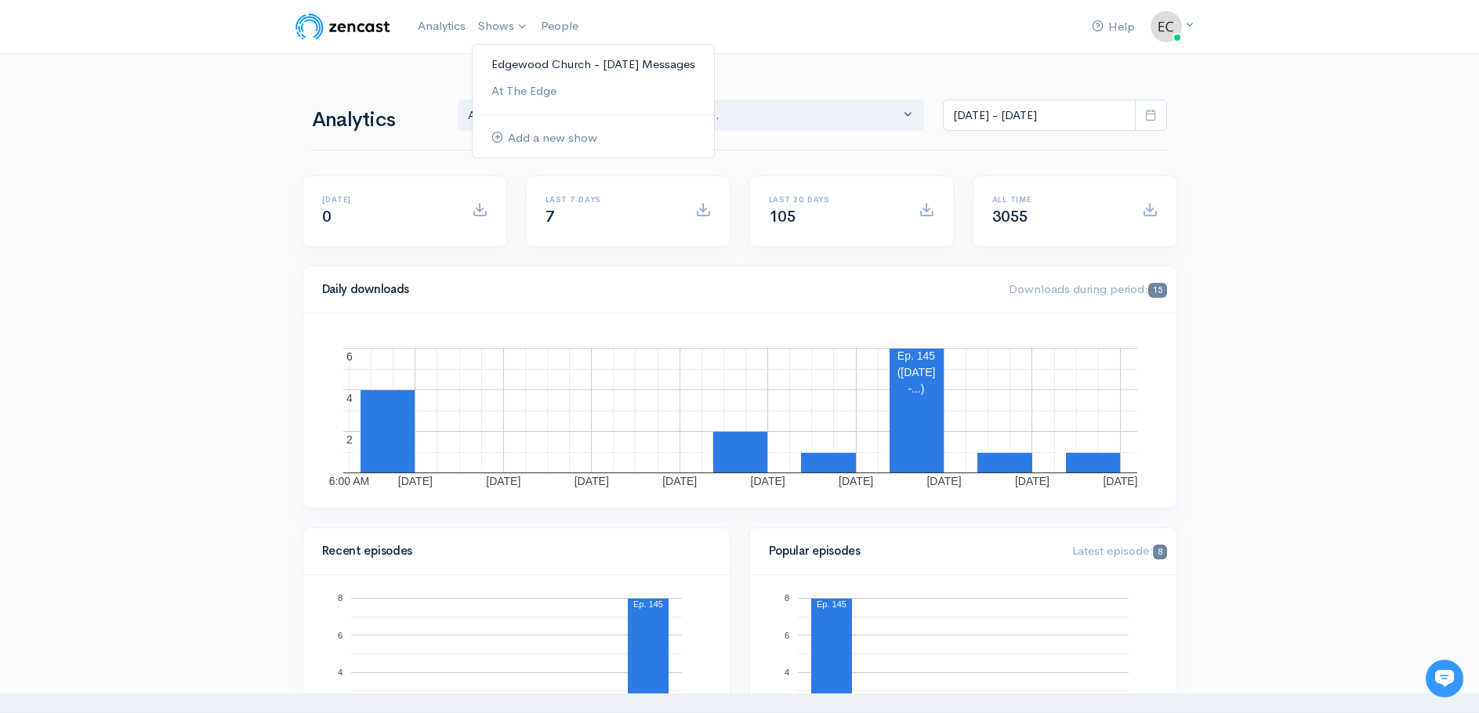
click at [524, 62] on link "Edgewood Church - [DATE] Messages" at bounding box center [593, 64] width 241 height 27
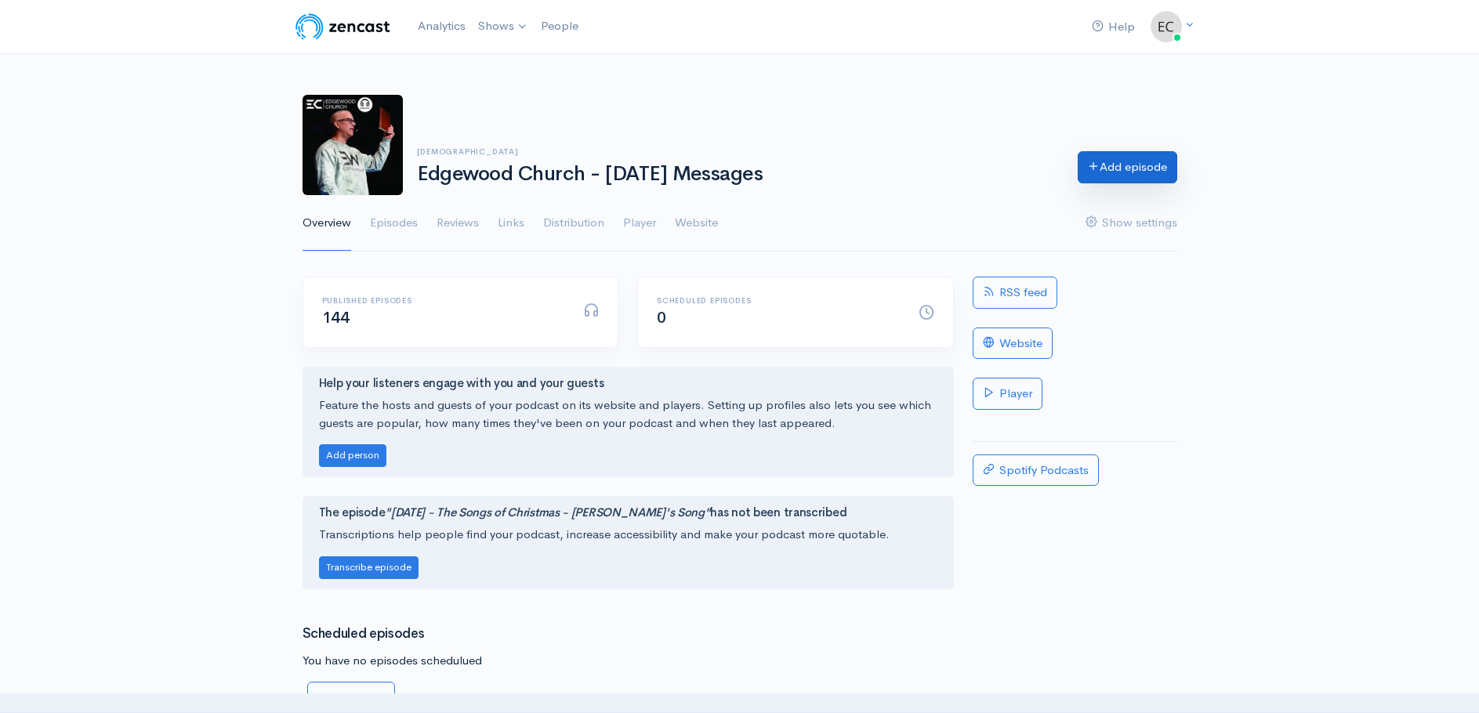
click at [1118, 171] on link "Add episode" at bounding box center [1128, 167] width 100 height 32
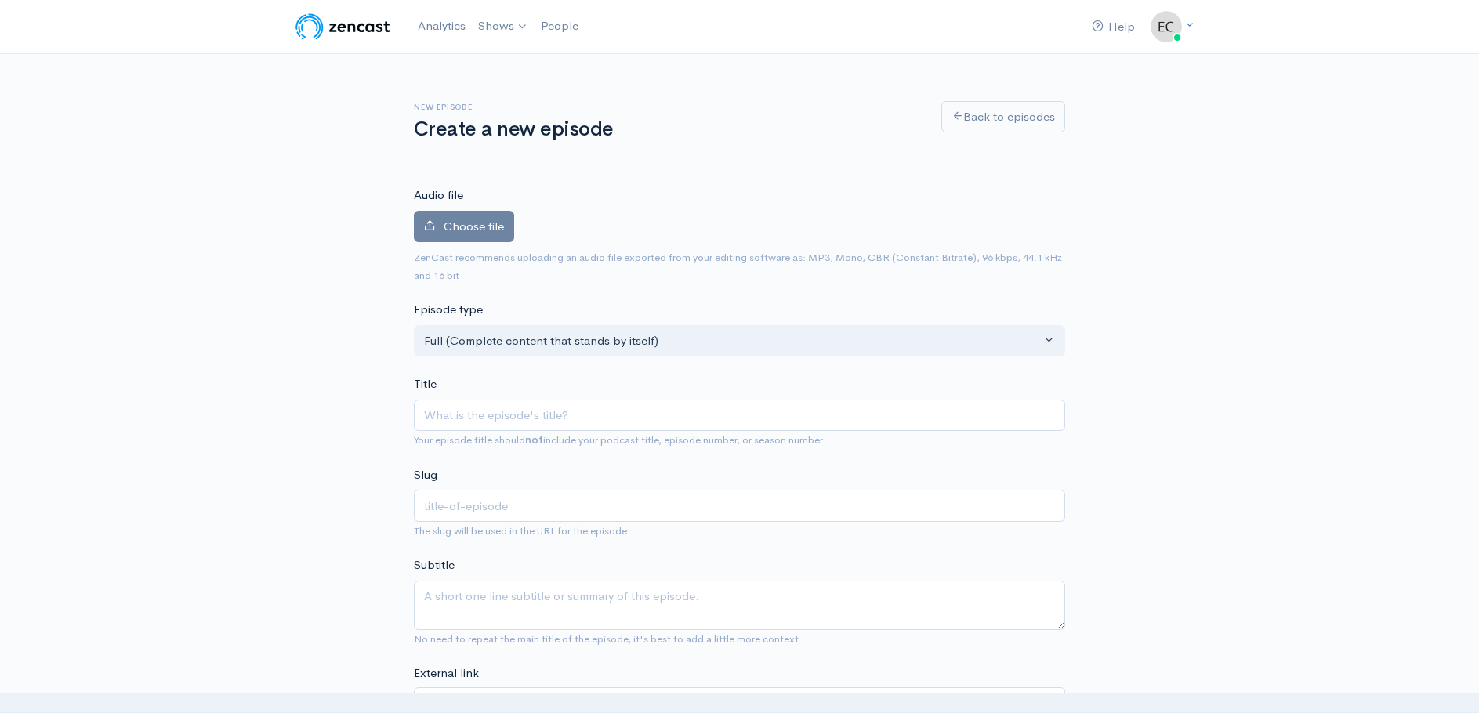
type input "G"
type input "g"
type input "Gro"
type input "gro"
type input "Growi"
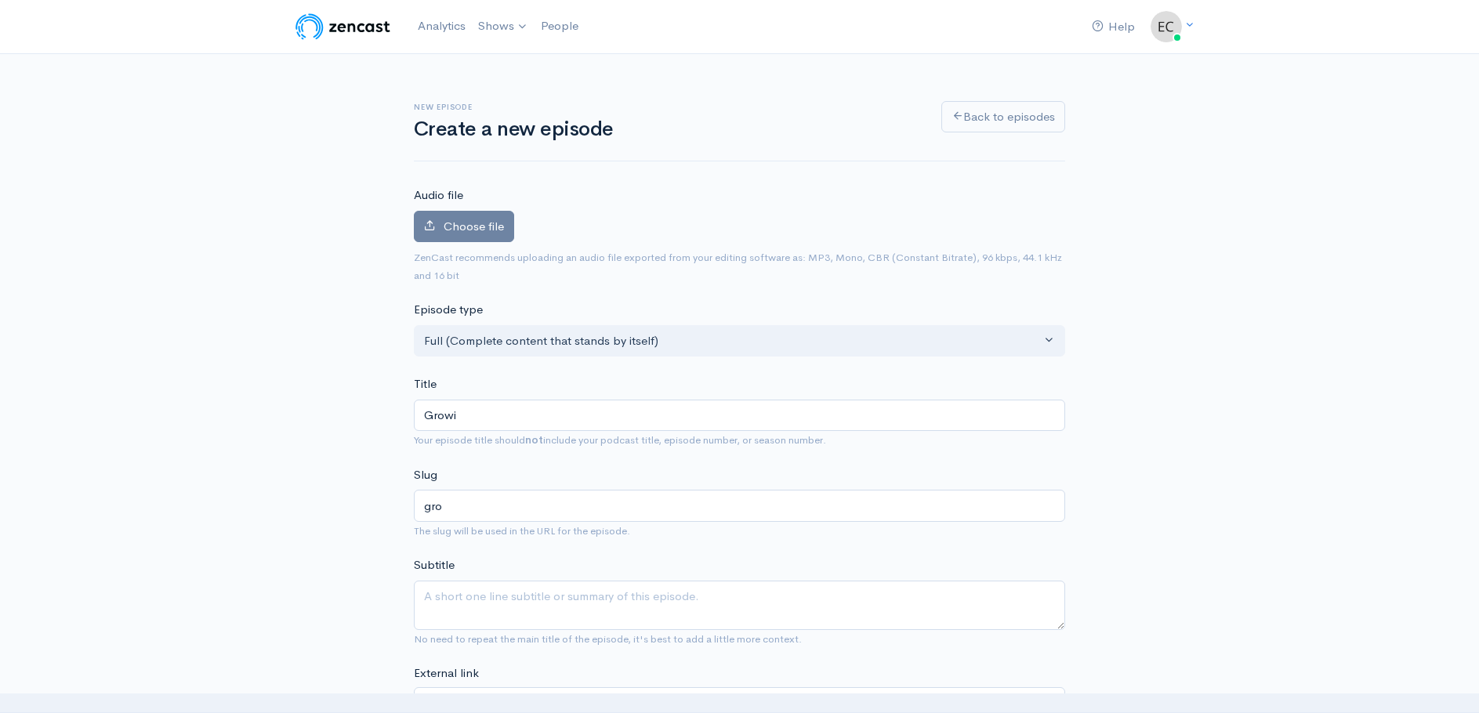
type input "growi"
type input "Growin"
type input "growin"
type input "Growing"
type input "growing"
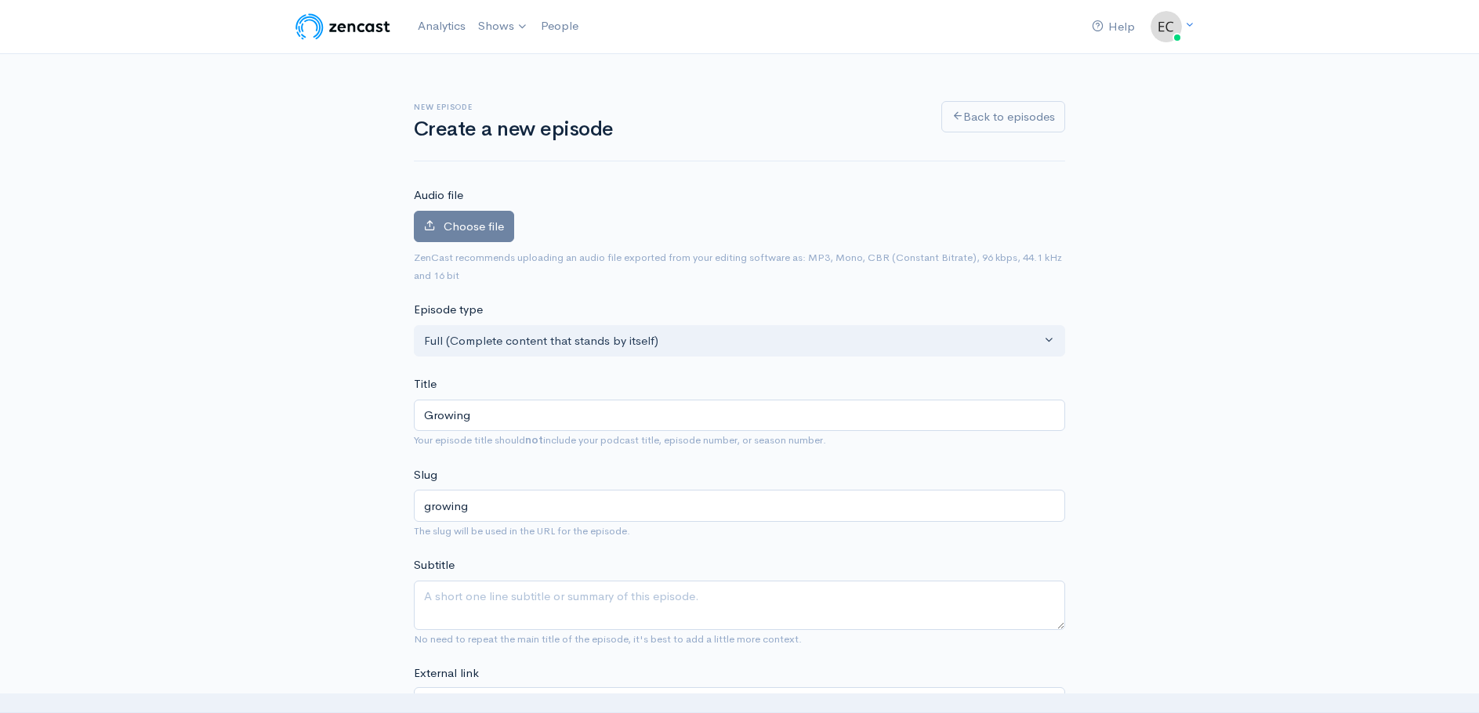
type input "Growin"
type input "growin"
type input "Growi"
type input "growi"
type input "Grow"
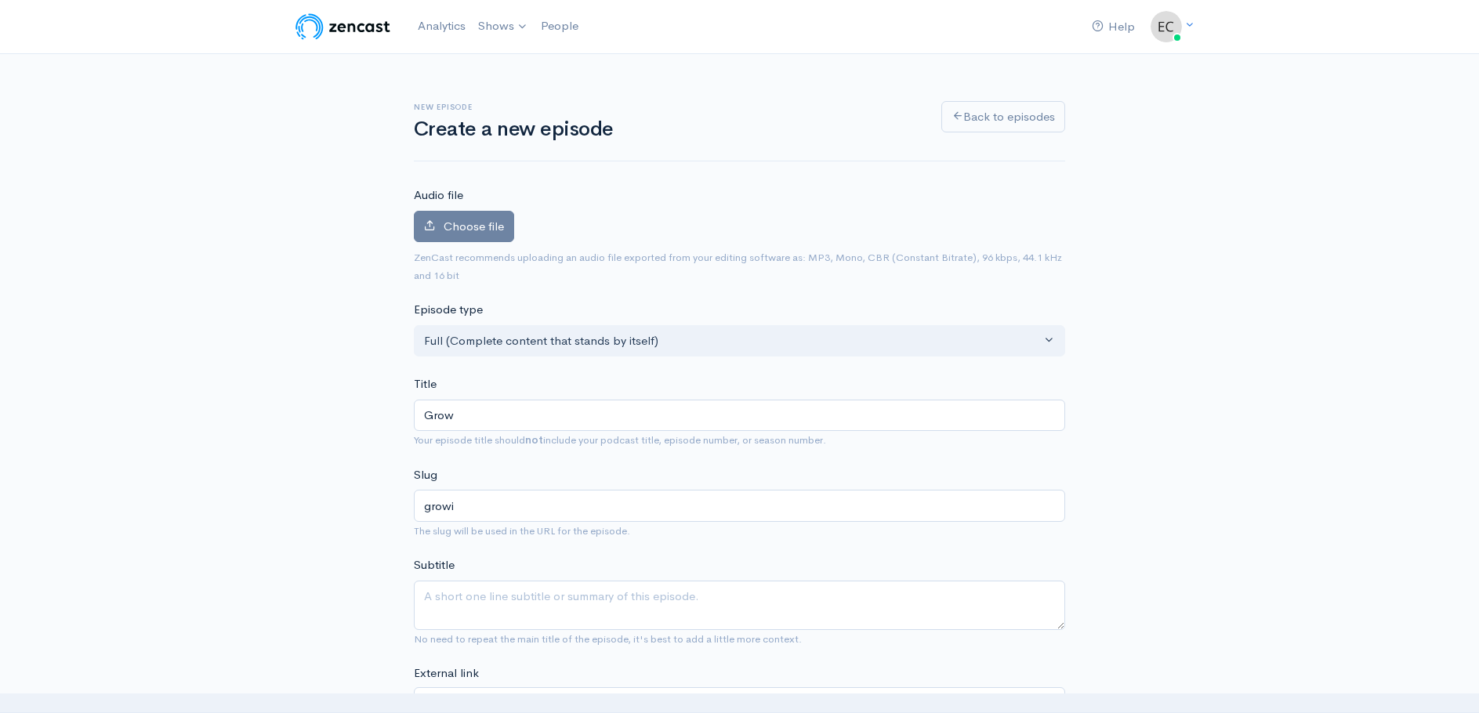
type input "grow"
type input "Gro"
type input "gro"
type input "Gr"
type input "gr"
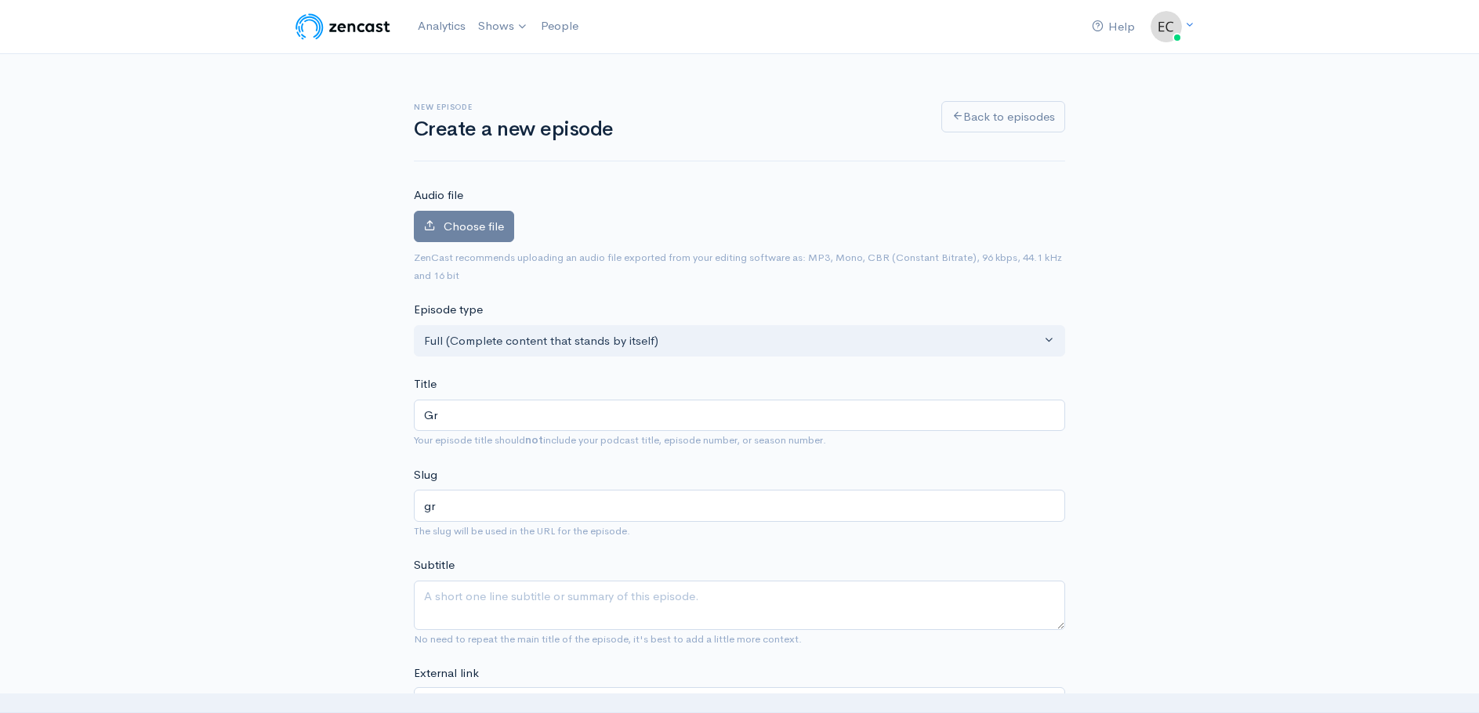
type input "G"
type input "g"
type input "0"
type input "08"
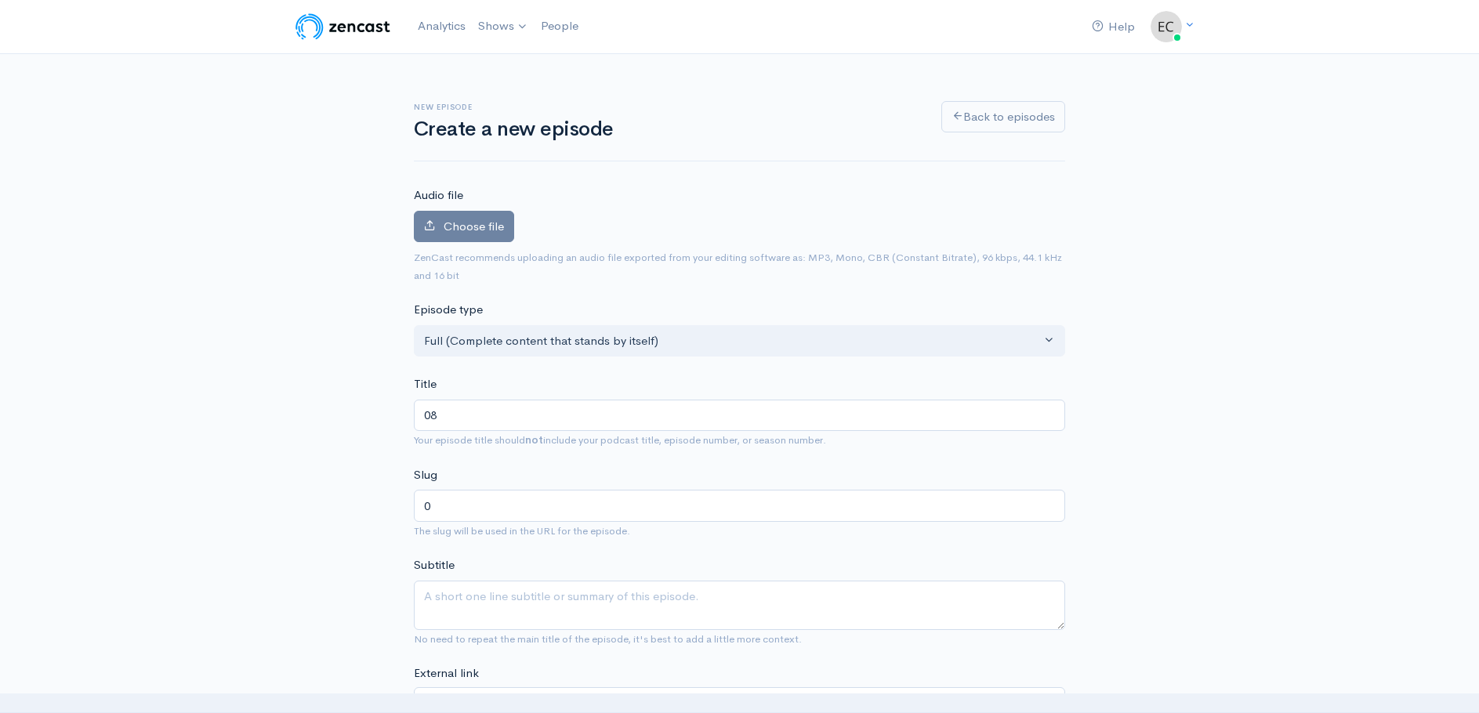
type input "08"
type input "08-1"
type input "08-10"
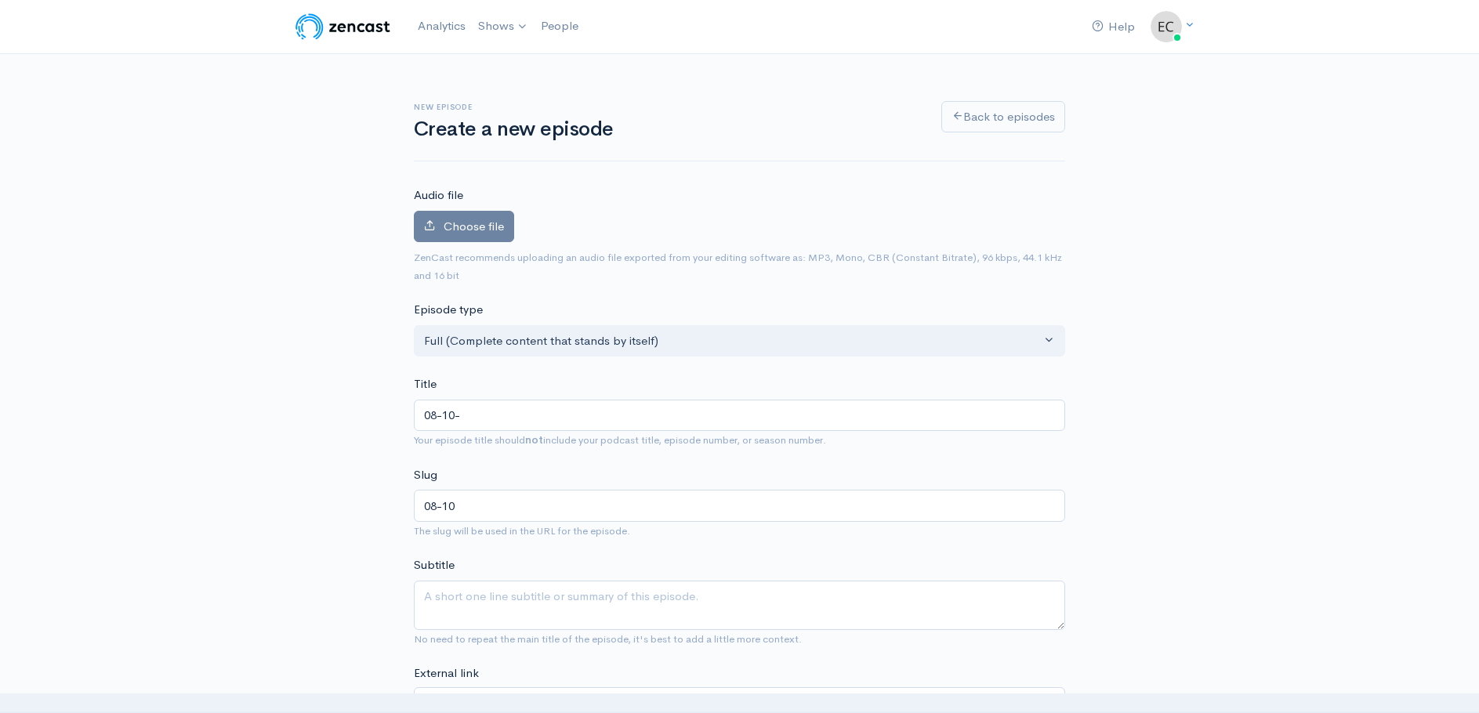
type input "08-10-2"
type input "08-10-25"
type input "08-10-25 - G"
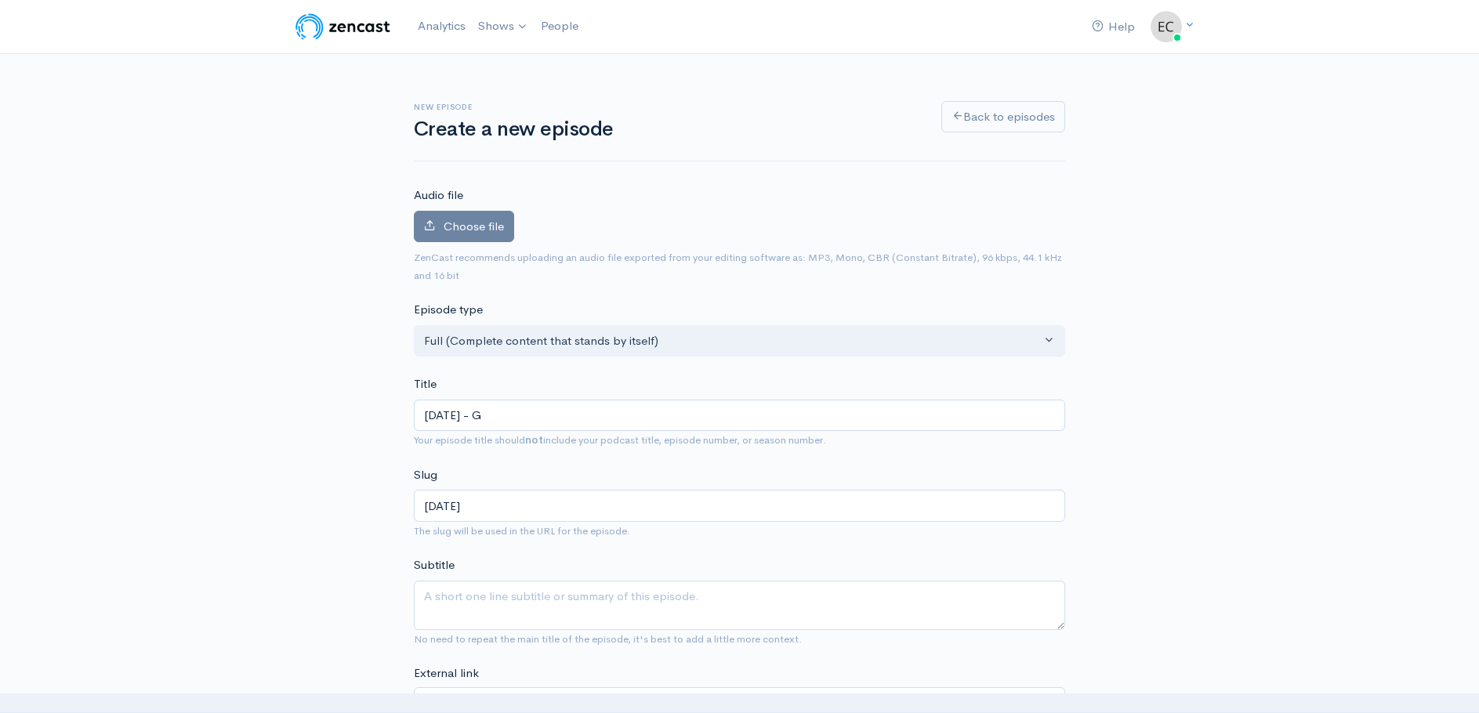
type input "08-10-25-g"
type input "08-10-25 - Gr"
type input "08-10-25-gr"
type input "08-10-25 - Gro"
type input "08-10-25-gro"
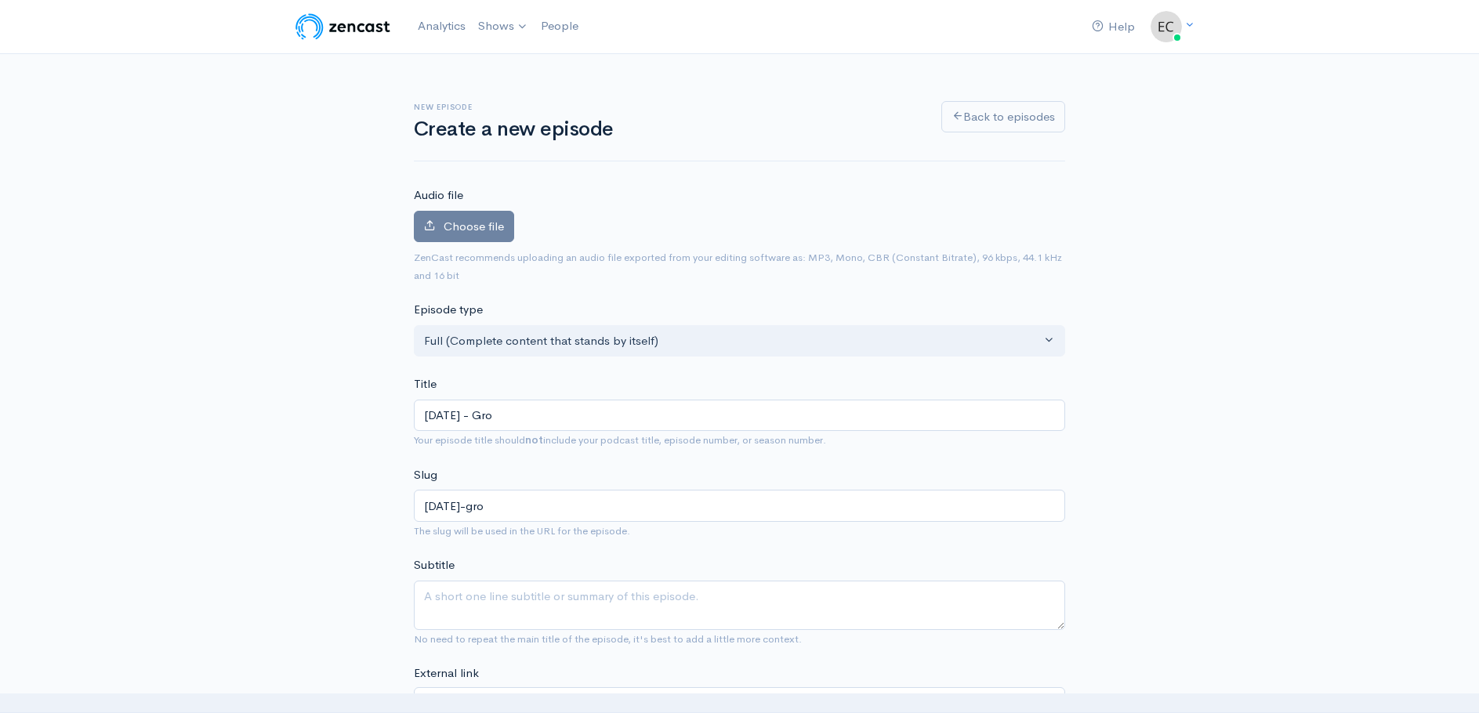
type input "08-10-25 - Grow"
type input "08-10-25-grow"
type input "08-10-25 - Growi"
type input "08-10-25-growi"
type input "08-10-25 - Growin"
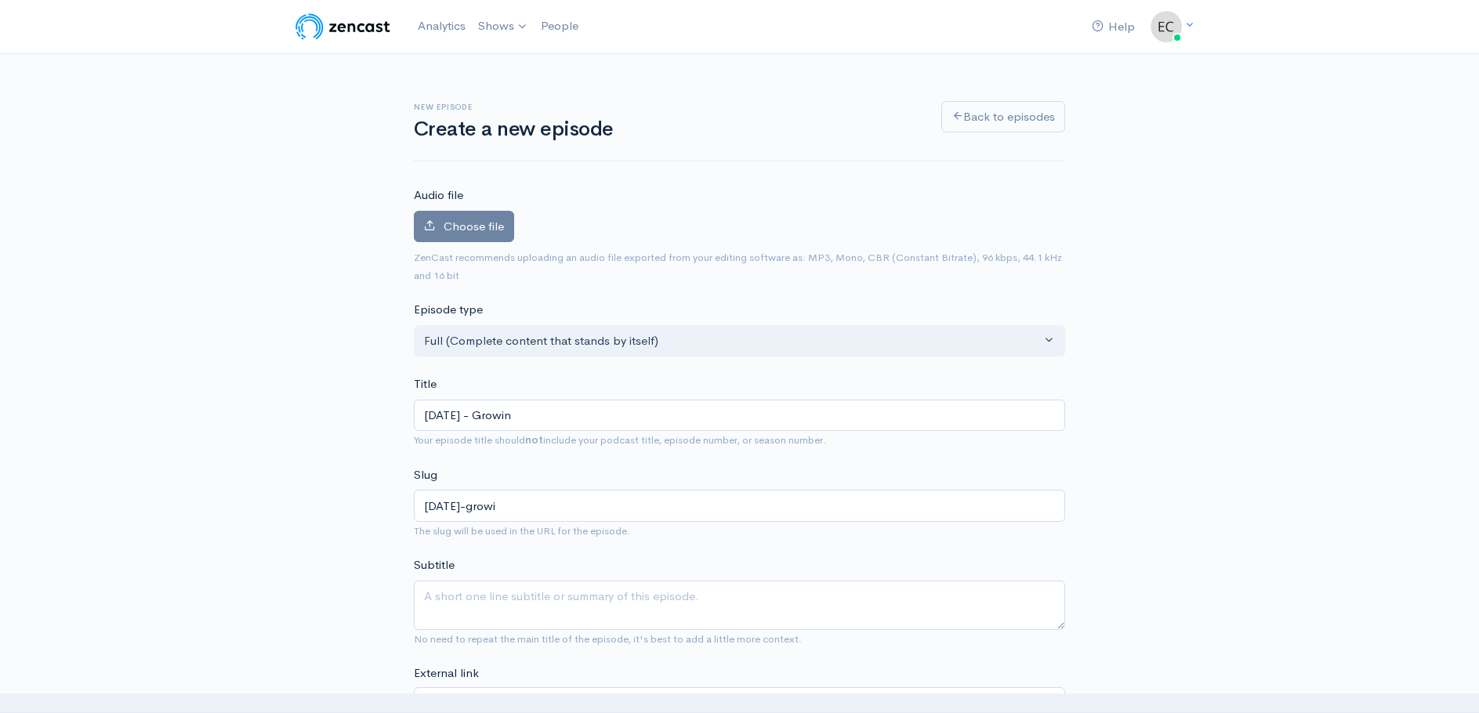
type input "08-10-25-growin"
type input "08-10-25 - Growing"
type input "08-10-25-growing"
type input "08-10-25 - Growing f"
type input "08-10-25-growing-f"
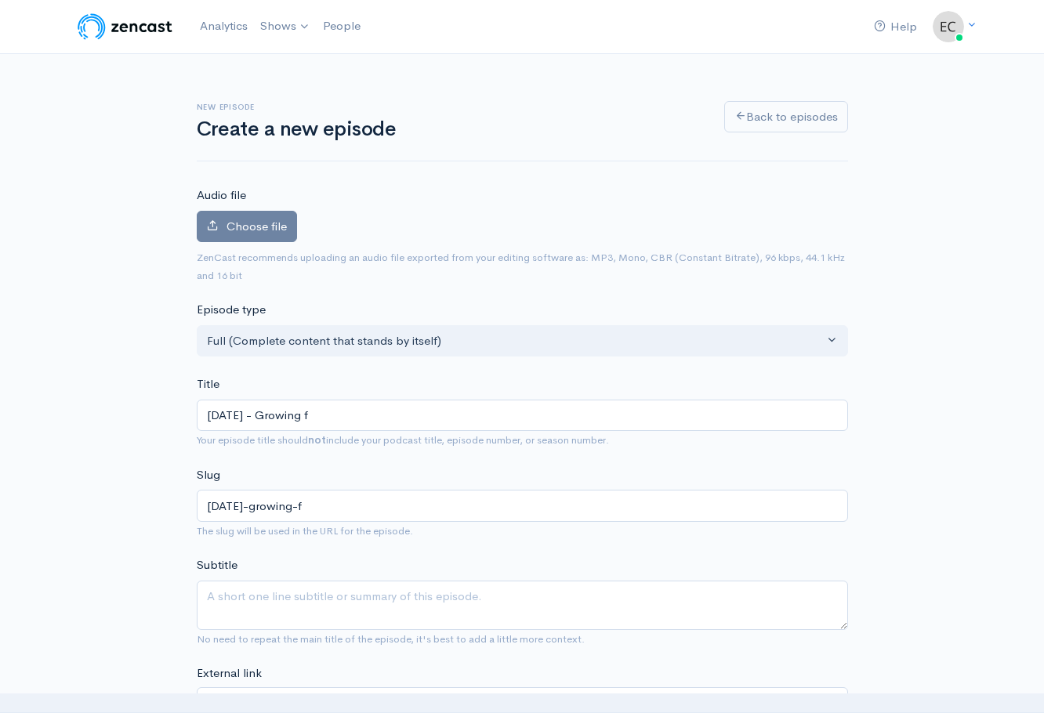
click at [358, 397] on div "Title 08-10-25 - Growing f Your episode title should not include your podcast t…" at bounding box center [522, 412] width 651 height 74
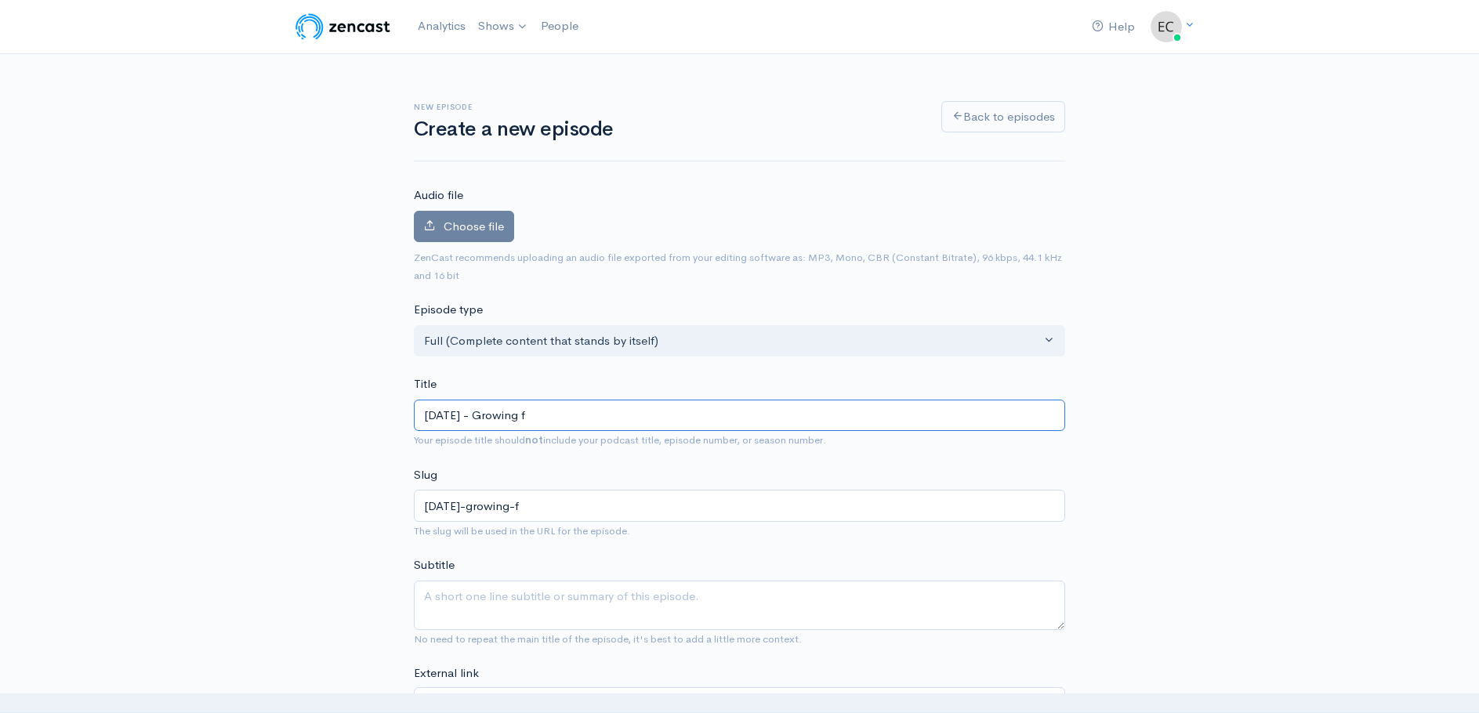
click at [541, 415] on input "08-10-25 - Growing f" at bounding box center [739, 416] width 651 height 32
type input "08-10-25 - Growing"
type input "08-10-25-growing"
type input "08-10-25 - Growing F"
type input "08-10-25-growing-f"
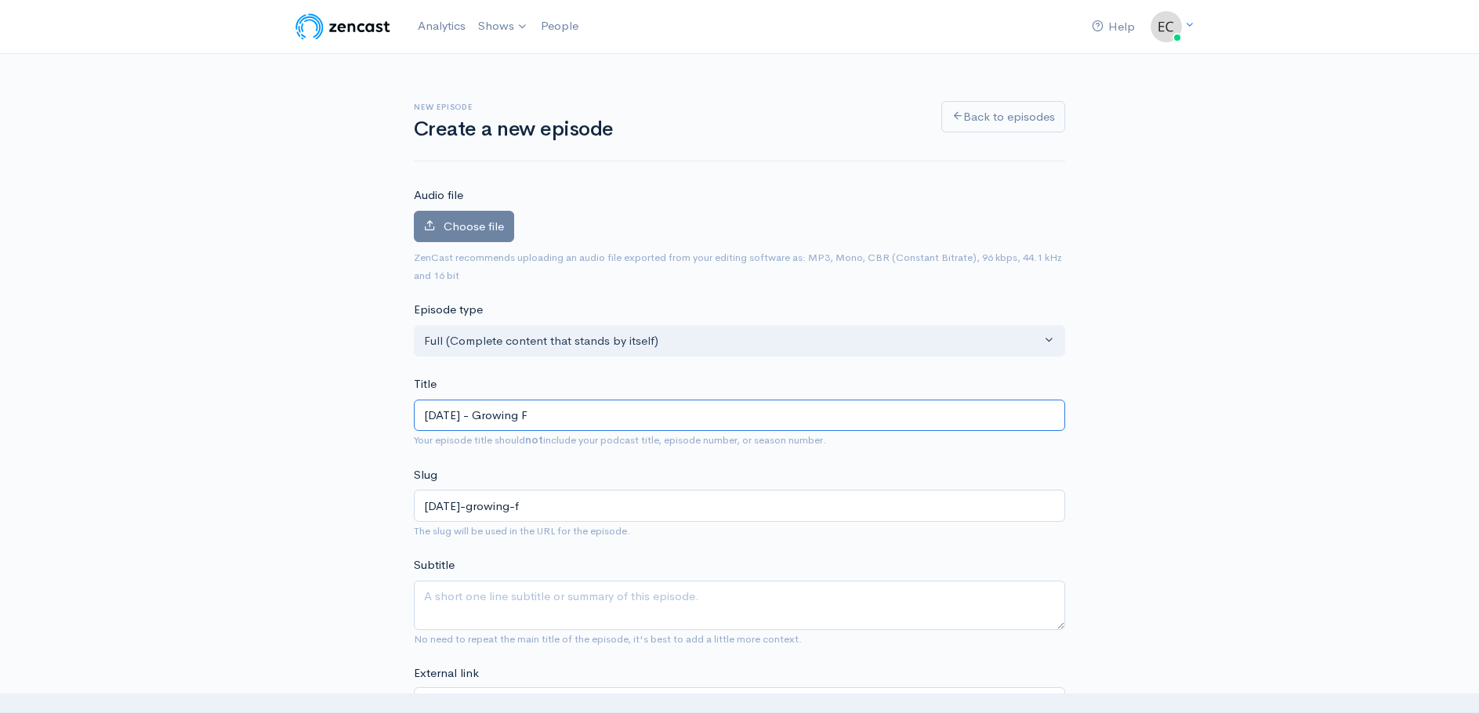
type input "08-10-25 - Growing Fr"
type input "08-10-25-growing-fr"
type input "08-10-25 - Growing From"
type input "08-10-25-growing-from"
type input "08-10-25 - Growing From A"
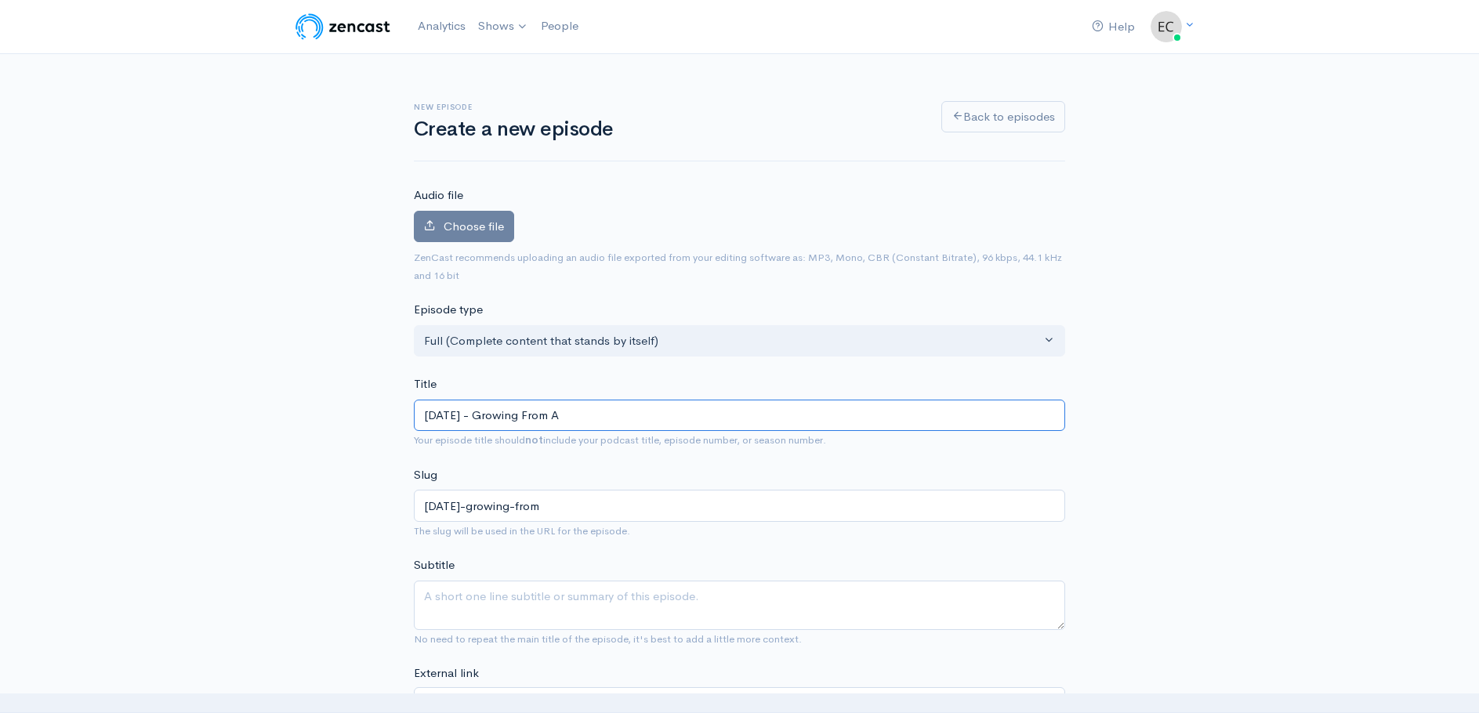
type input "08-10-25-growing-from-a"
type input "08-10-25 - Growing From"
type input "08-10-25-growing-from"
type input "08-10-25 - Growing From a"
type input "08-10-25-growing-from-a"
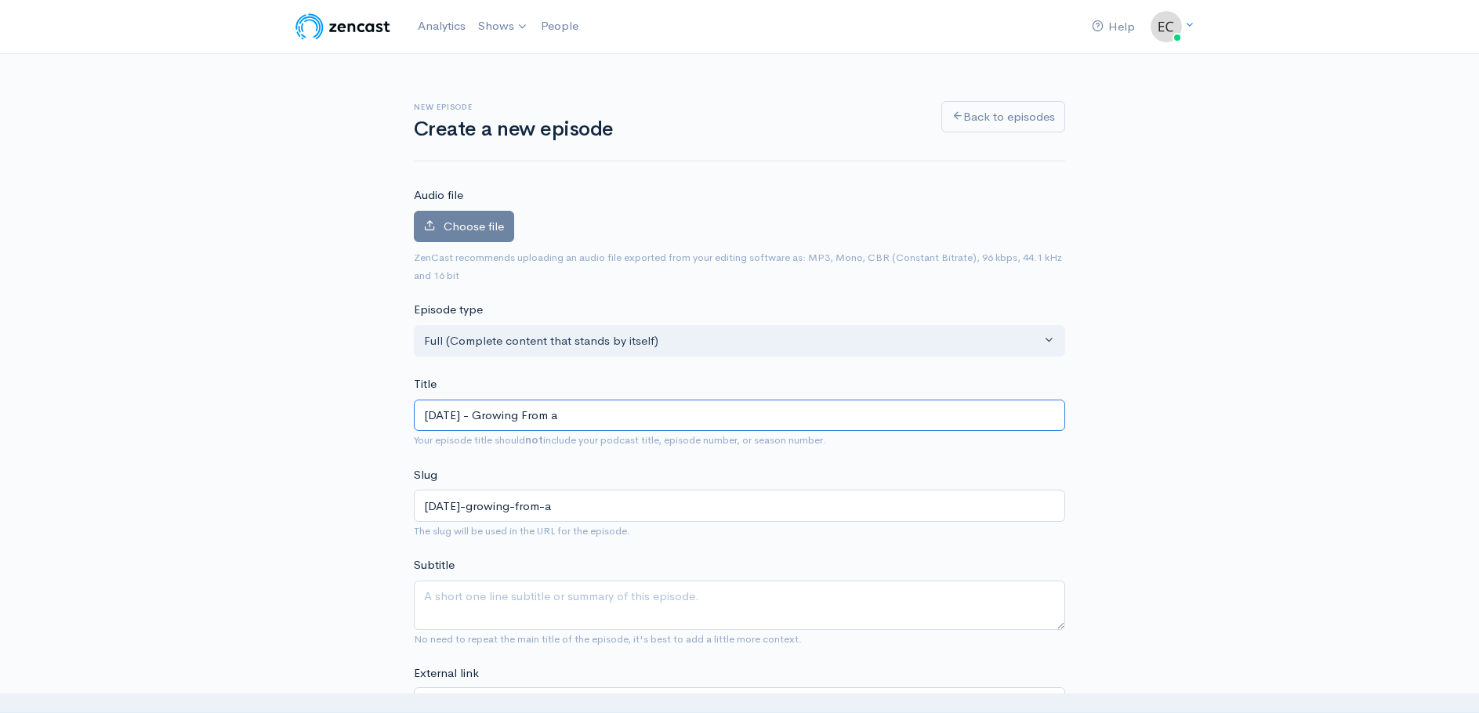
type input "08-10-25 - Growing From a S"
type input "08-10-25-growing-from-a-s"
type input "08-10-25 - Growing From a Se"
type input "08-10-25-growing-from-a-se"
type input "08-10-25 - Growing From a See"
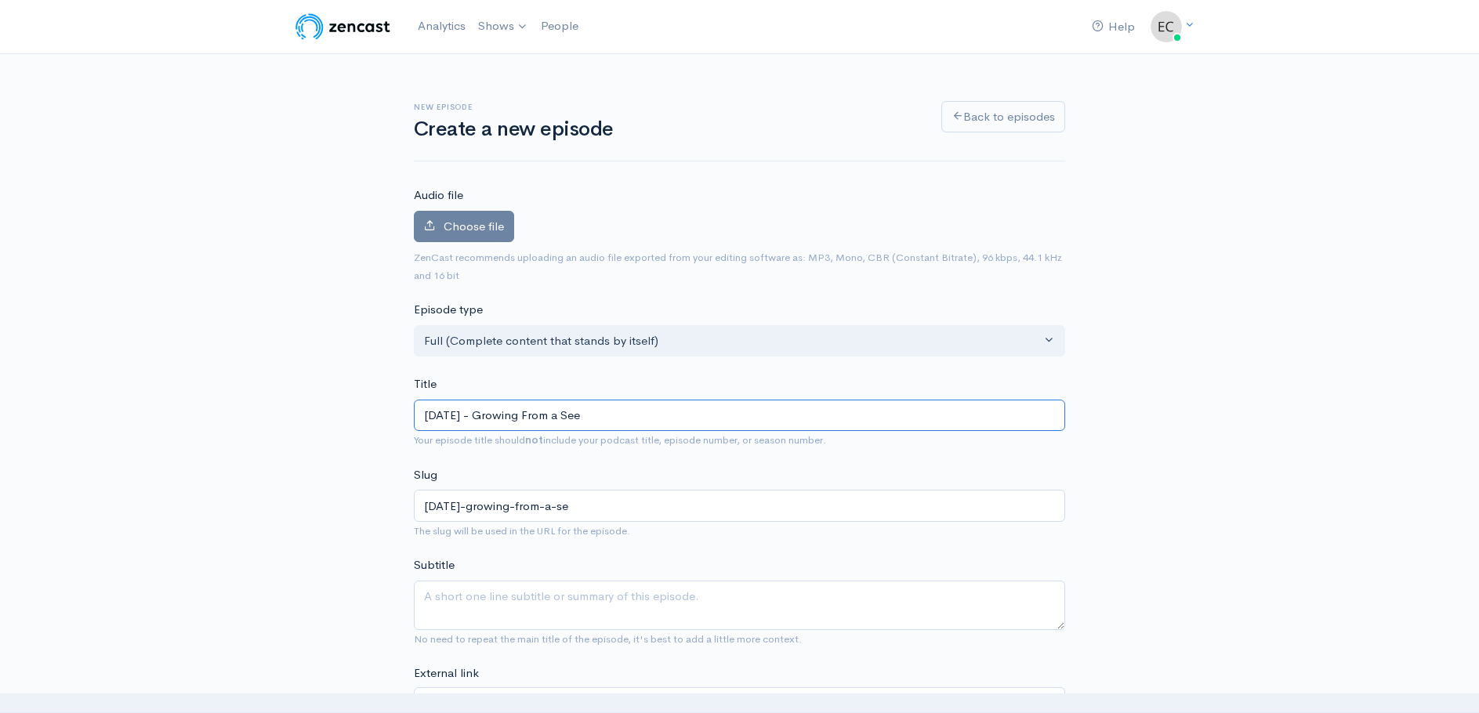
type input "08-10-25-growing-from-a-see"
type input "08-10-25 - Growing From a Seed"
type input "08-10-25-growing-from-a-seed"
type input "08-10-25 - Growing From a Seed - "W"
type input "08-10-25-growing-from-a-seed-w"
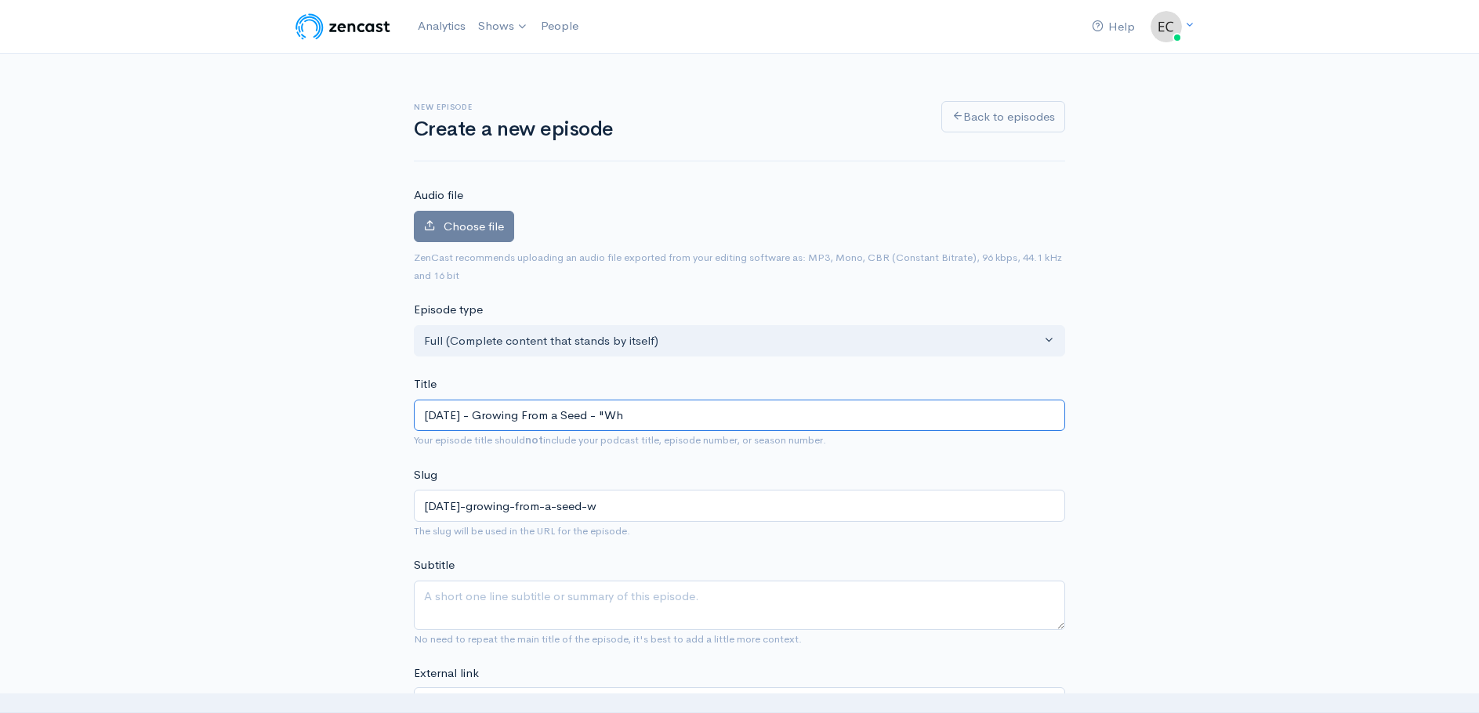
type input "08-10-25 - Growing From a Seed - "Whe"
type input "08-10-25-growing-from-a-seed-whe"
type input "08-10-25 - Growing From a Seed - "Wher"
type input "08-10-25-growing-from-a-seed-wher"
type input "08-10-25 - Growing From a Seed - "Where"
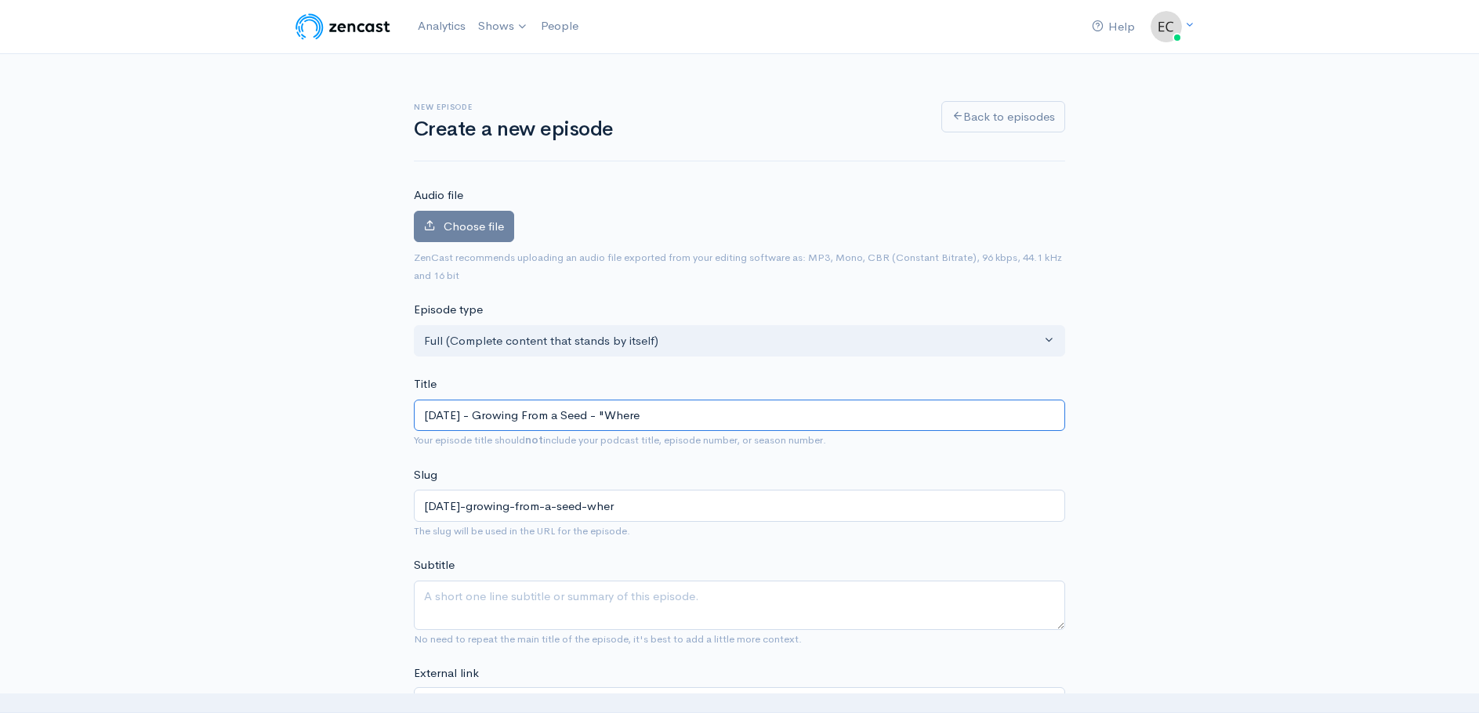
type input "08-10-25-growing-from-a-seed-where"
type input "08-10-25 - Growing From a Seed - "Where Y"
type input "08-10-25-growing-from-a-seed-where-y"
type input "08-10-25 - Growing From a Seed - "Where Yo"
type input "08-10-25-growing-from-a-seed-where-yo"
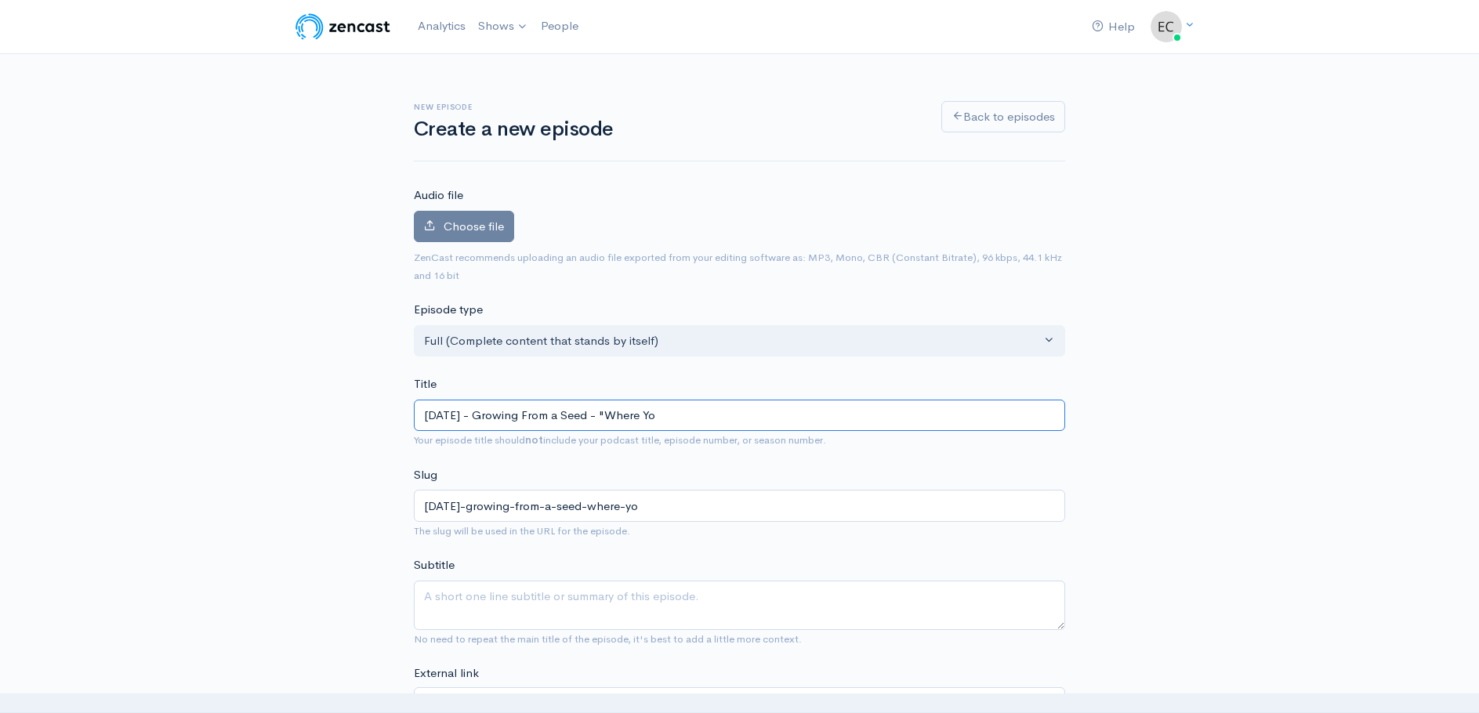
type input "08-10-25 - Growing From a Seed - "Where You"
type input "08-10-25-growing-from-a-seed-where-you"
type input "08-10-25 - Growing From a Seed - "Where You P"
type input "08-10-25-growing-from-a-seed-where-you-p"
type input "08-10-25 - Growing From a Seed - "Where You Pla"
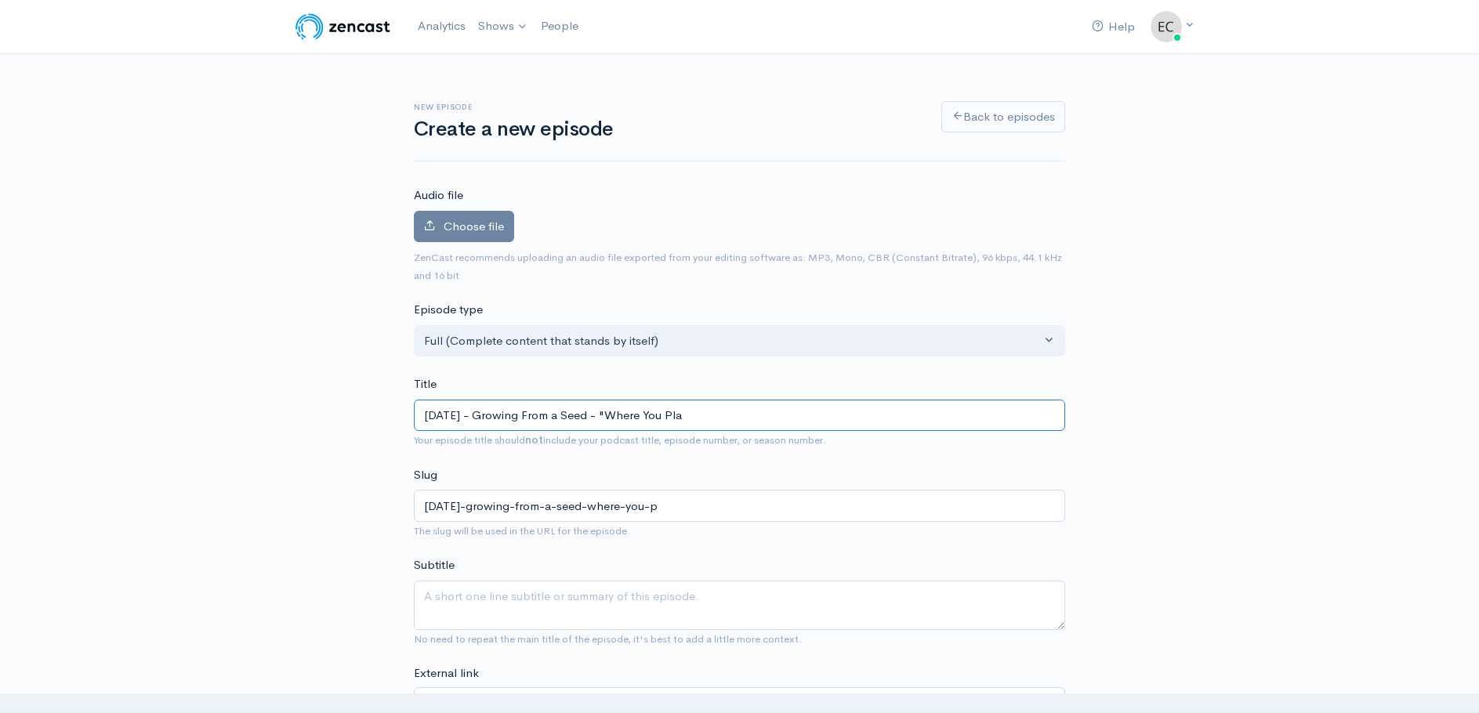
type input "08-10-25-growing-from-a-seed-where-you-pla"
type input "08-10-25 - Growing From a Seed - "Where You Plan"
type input "08-10-25-growing-from-a-seed-where-you-plan"
type input "08-10-25 - Growing From a Seed - "Where You Plant"
type input "08-10-25-growing-from-a-seed-where-you-plant"
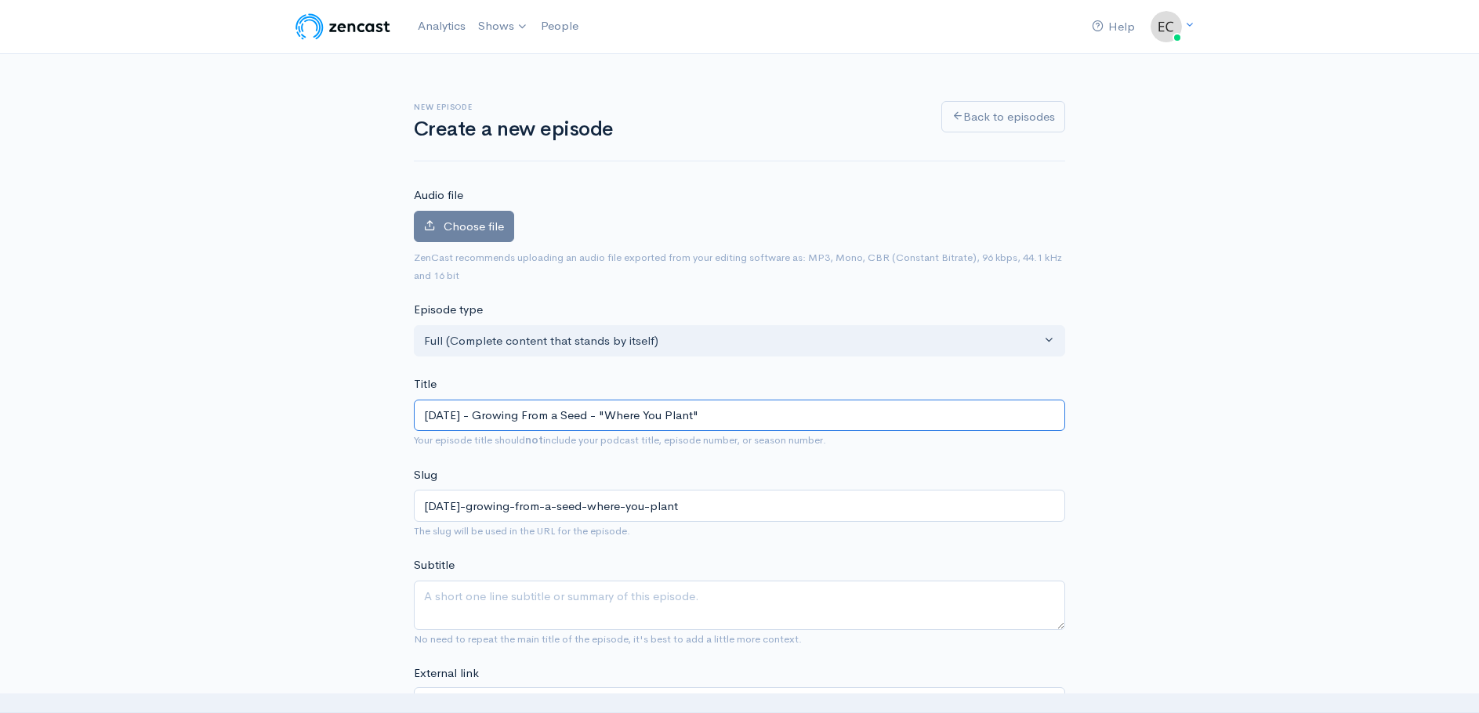
click at [609, 416] on input "08-10-25 - Growing From a Seed - "Where You Plant"" at bounding box center [739, 416] width 651 height 32
click at [720, 418] on input "08-10-25 - Growing From a Seed: "Where You Plant"" at bounding box center [739, 416] width 651 height 32
type input "08-10-25 - Growing From a Seed: "Where You Plant" - P"
type input "08-10-25-growing-from-a-seed-where-you-plant-p"
type input "08-10-25 - Growing From a Seed: "Where You Plant" - Pa"
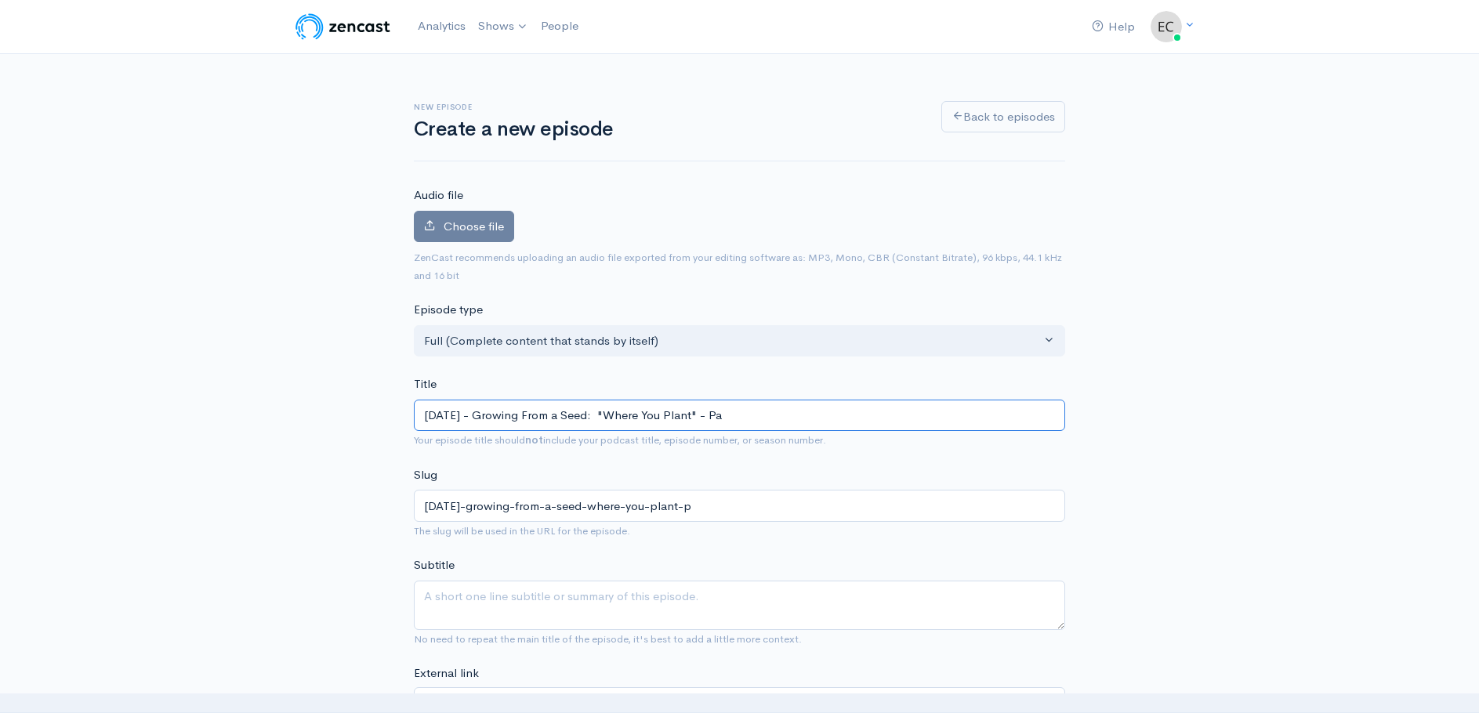
type input "08-10-25-growing-from-a-seed-where-you-plant-pa"
type input "08-10-25 - Growing From a Seed: "Where You Plant" - Pas"
type input "08-10-25-growing-from-a-seed-where-you-plant-pas"
type input "08-10-25 - Growing From a Seed: "Where You Plant" - Past"
type input "08-10-25-growing-from-a-seed-where-you-plant-past"
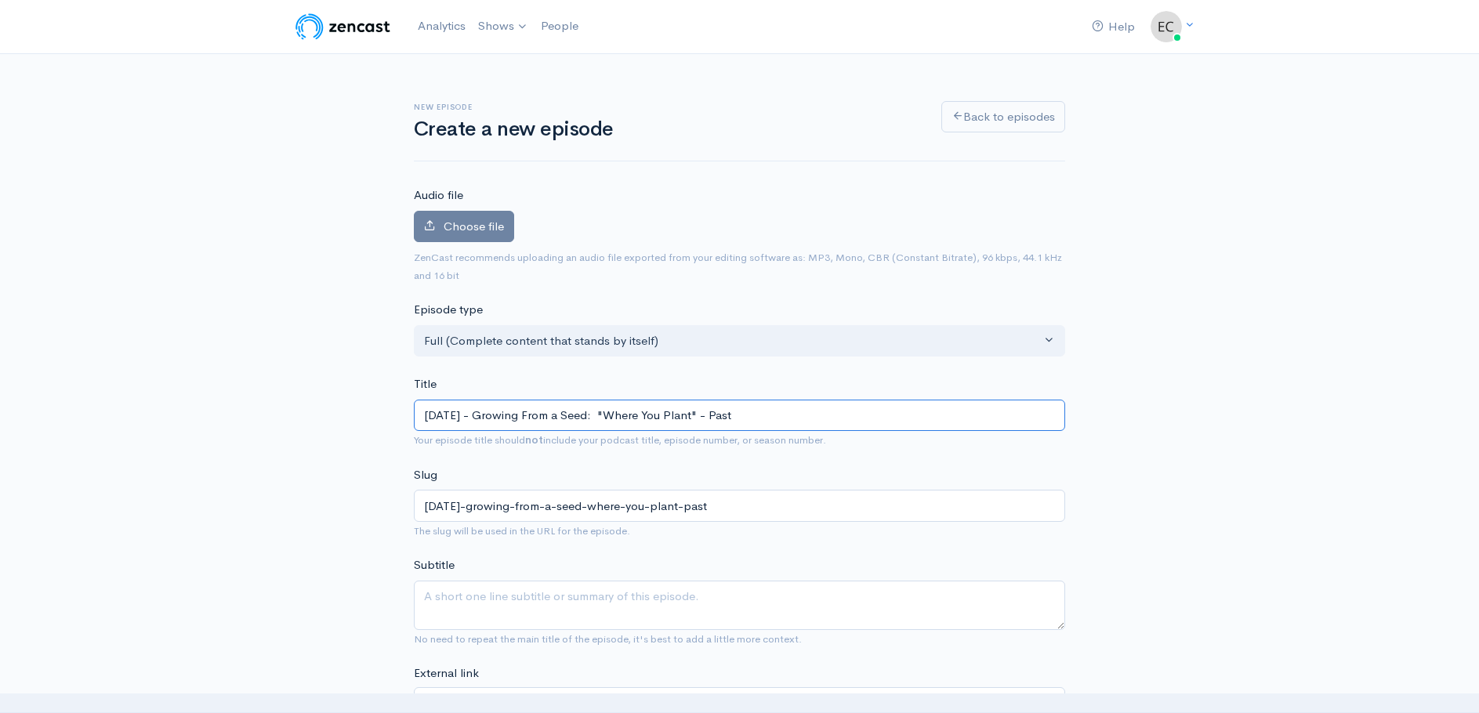
type input "08-10-25 - Growing From a Seed: "Where You Plant" - Pasto"
type input "08-10-25-growing-from-a-seed-where-you-plant-pasto"
type input "08-10-25 - Growing From a Seed: "Where You Plant" - Pastor"
type input "08-10-25-growing-from-a-seed-where-you-plant-pastor"
type input "08-10-25 - Growing From a Seed: "Where You Plant" - Pastor M"
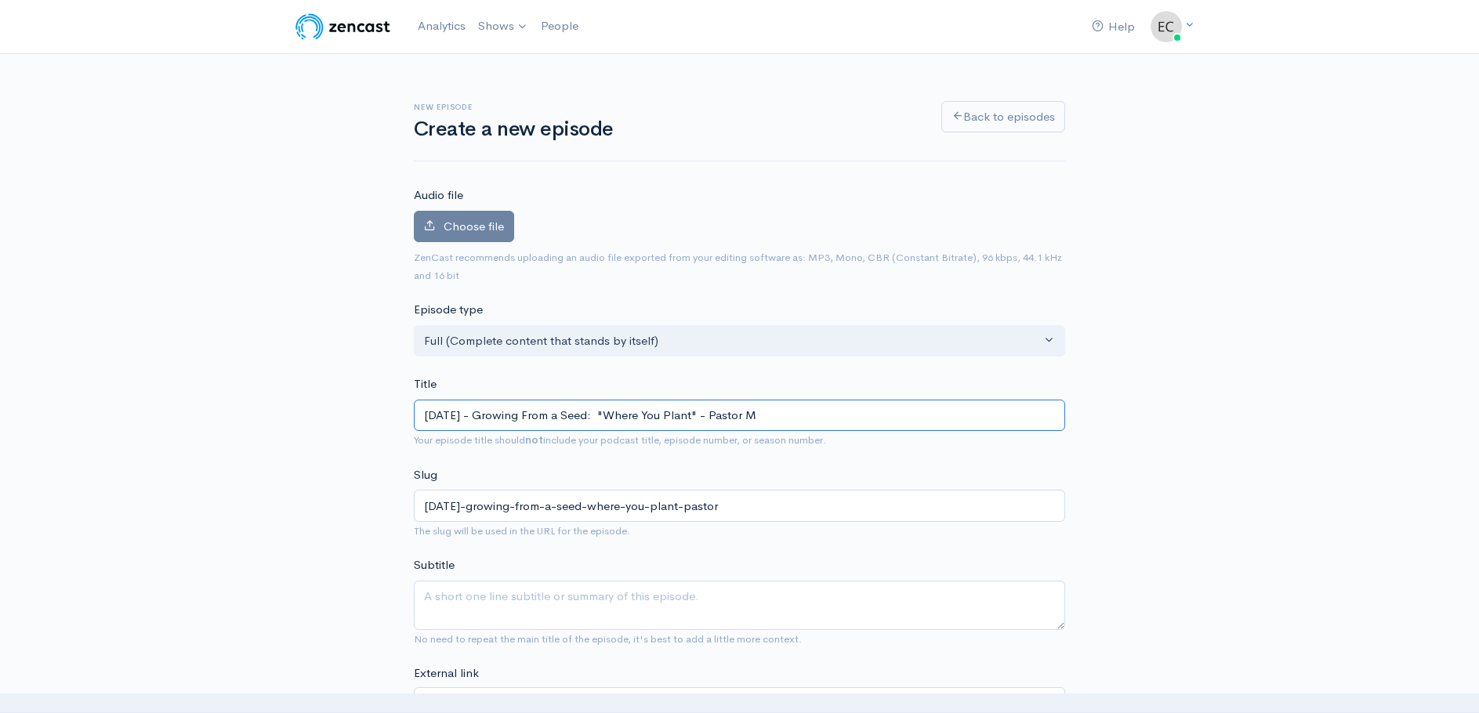
type input "08-10-25-growing-from-a-seed-where-you-plant-pastor-m"
type input "08-10-25 - Growing From a Seed: "Where You Plant" - Pastor Mi"
type input "08-10-25-growing-from-a-seed-where-you-plant-pastor-mi"
type input "08-10-25 - Growing From a Seed: "Where You Plant" - Pastor Mik"
type input "08-10-25-growing-from-a-seed-where-you-plant-pastor-mik"
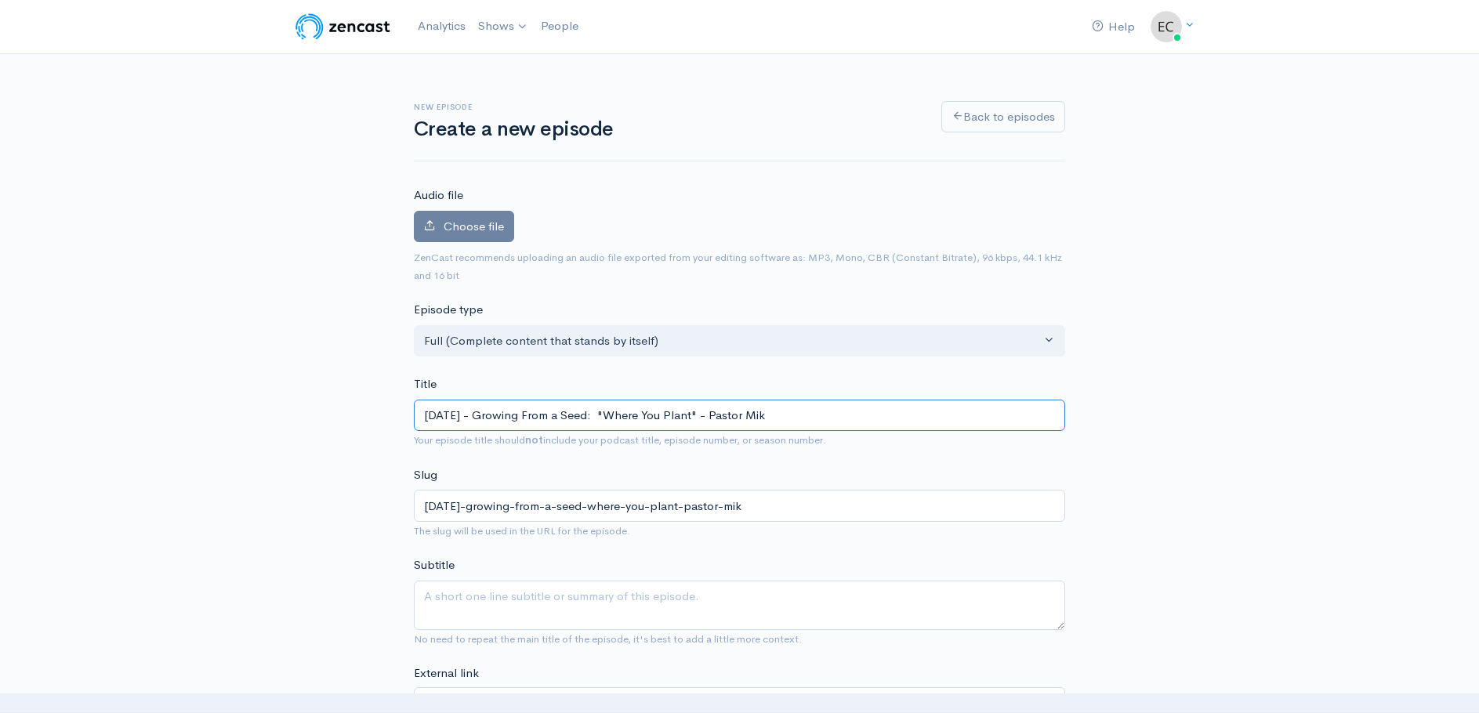
type input "08-10-25 - Growing From a Seed: "Where You Plant" - Pastor Mike"
type input "[DATE]-growing-from-a-seed-where-you-plant-pastor-[PERSON_NAME]"
type input "08-10-25 - Growing From a Seed: "Where You Plant" - Pastor Mike"
click at [466, 223] on span "Choose file" at bounding box center [474, 226] width 60 height 15
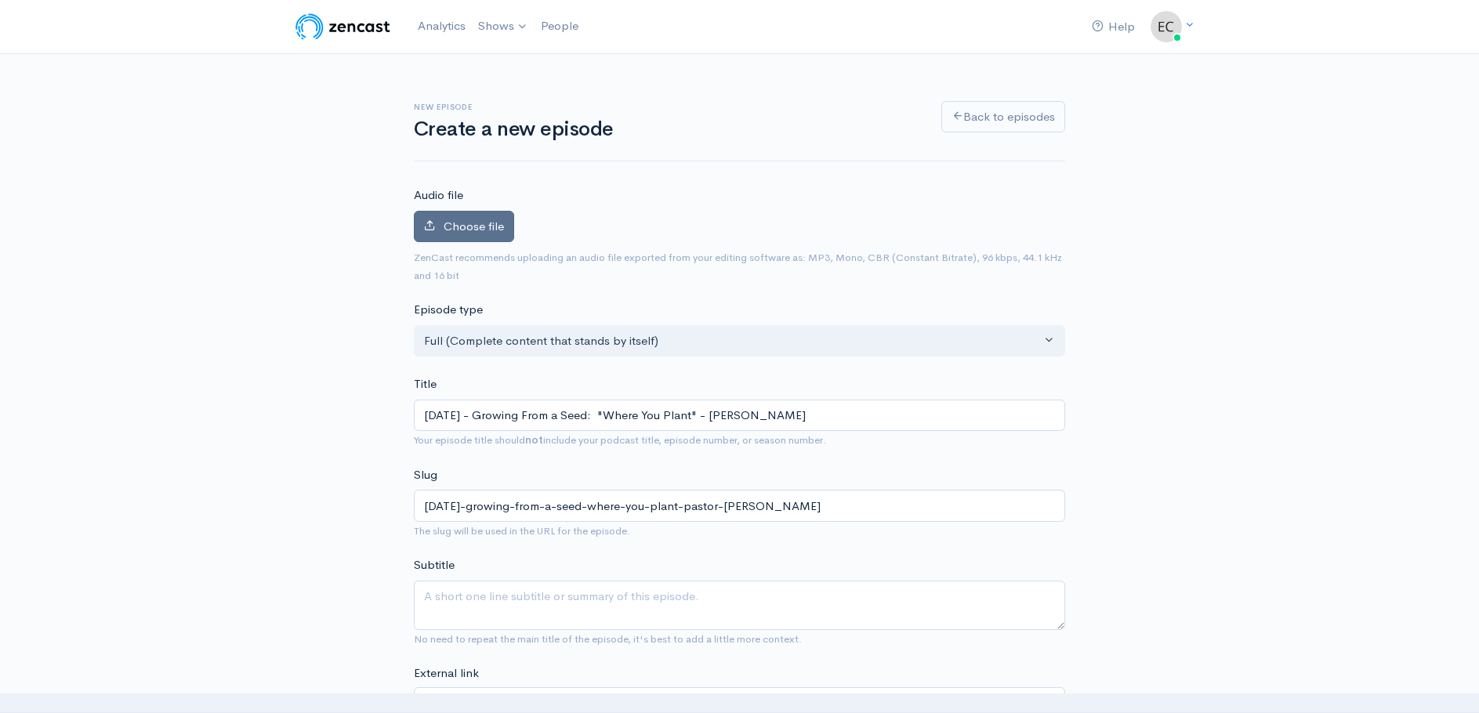
click at [0, 0] on input "Choose file" at bounding box center [0, 0] width 0 height 0
click at [450, 223] on span "Choose file" at bounding box center [474, 226] width 60 height 15
click at [0, 0] on input "Choose file" at bounding box center [0, 0] width 0 height 0
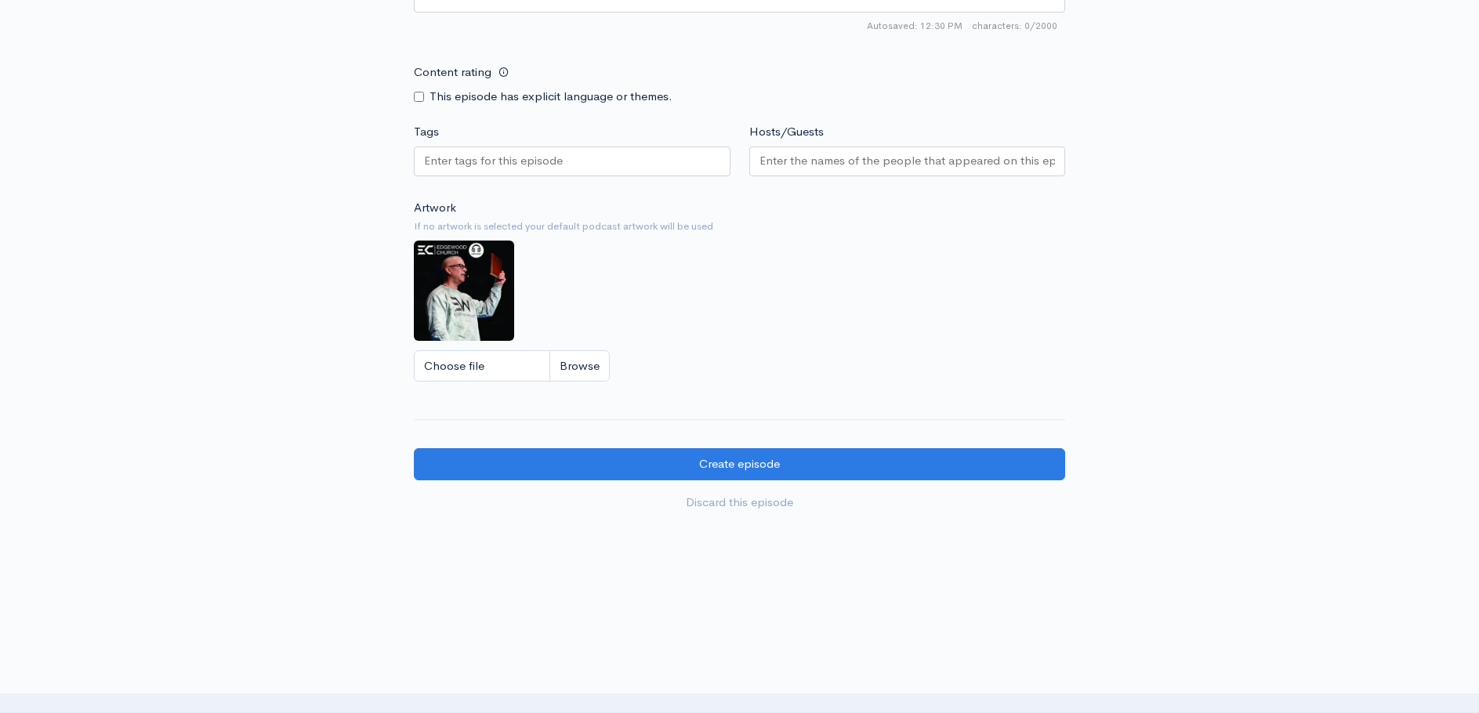
scroll to position [1267, 0]
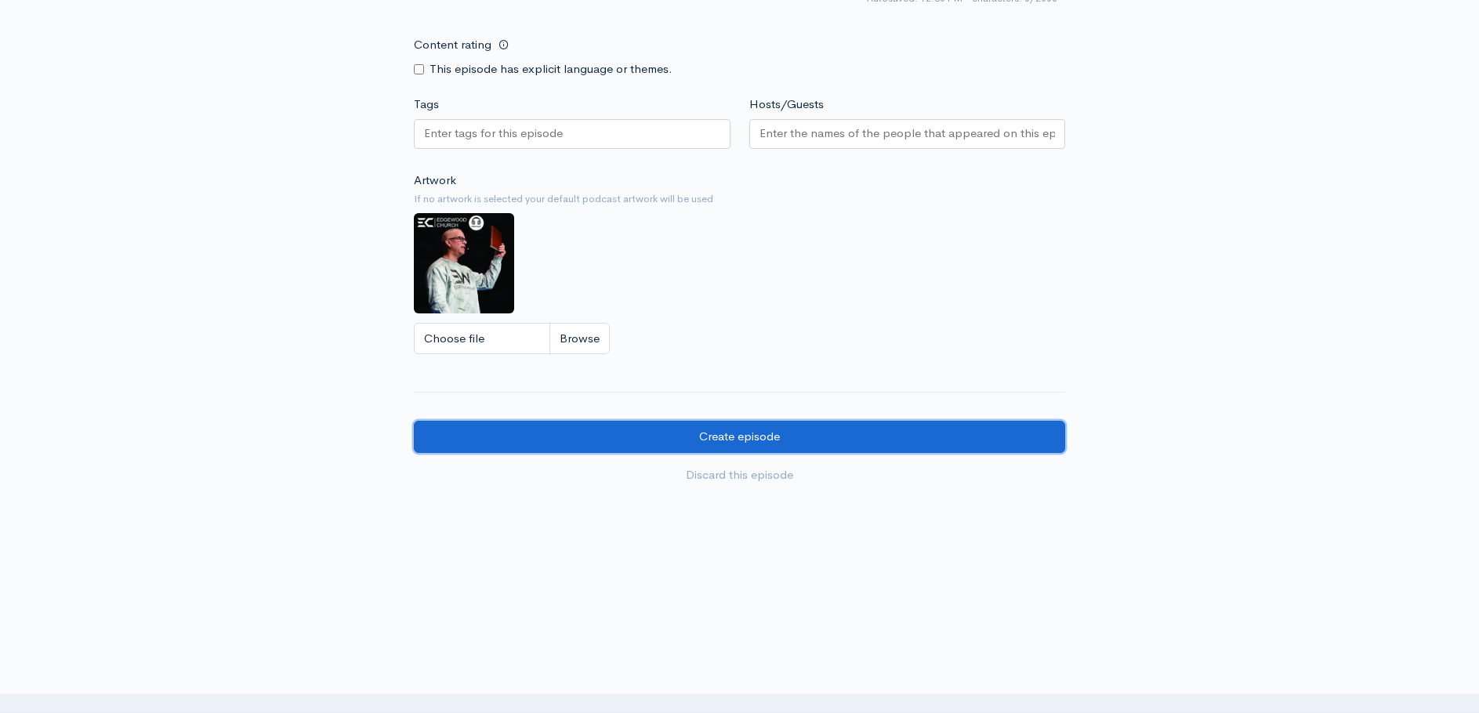
click at [705, 429] on input "Create episode" at bounding box center [739, 437] width 651 height 32
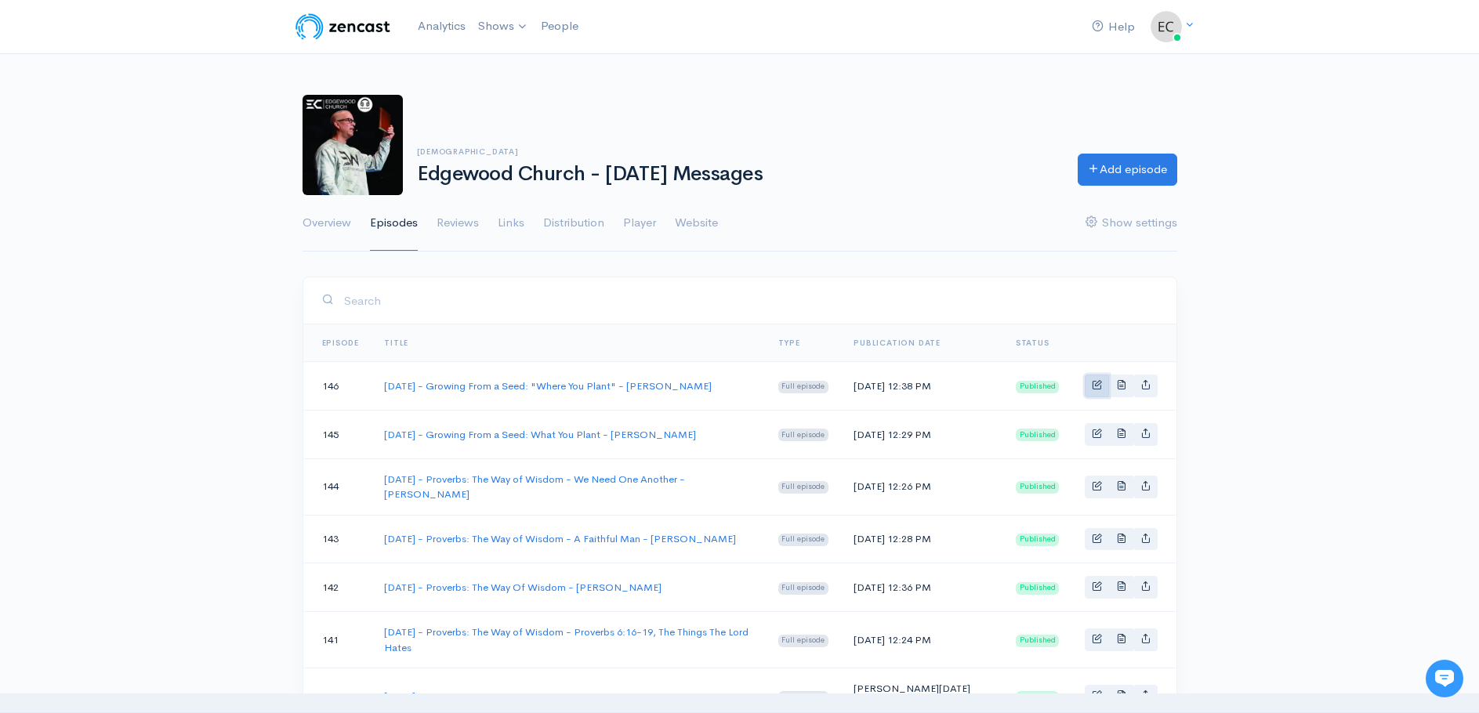
click at [1102, 391] on link "Basic example" at bounding box center [1097, 386] width 24 height 23
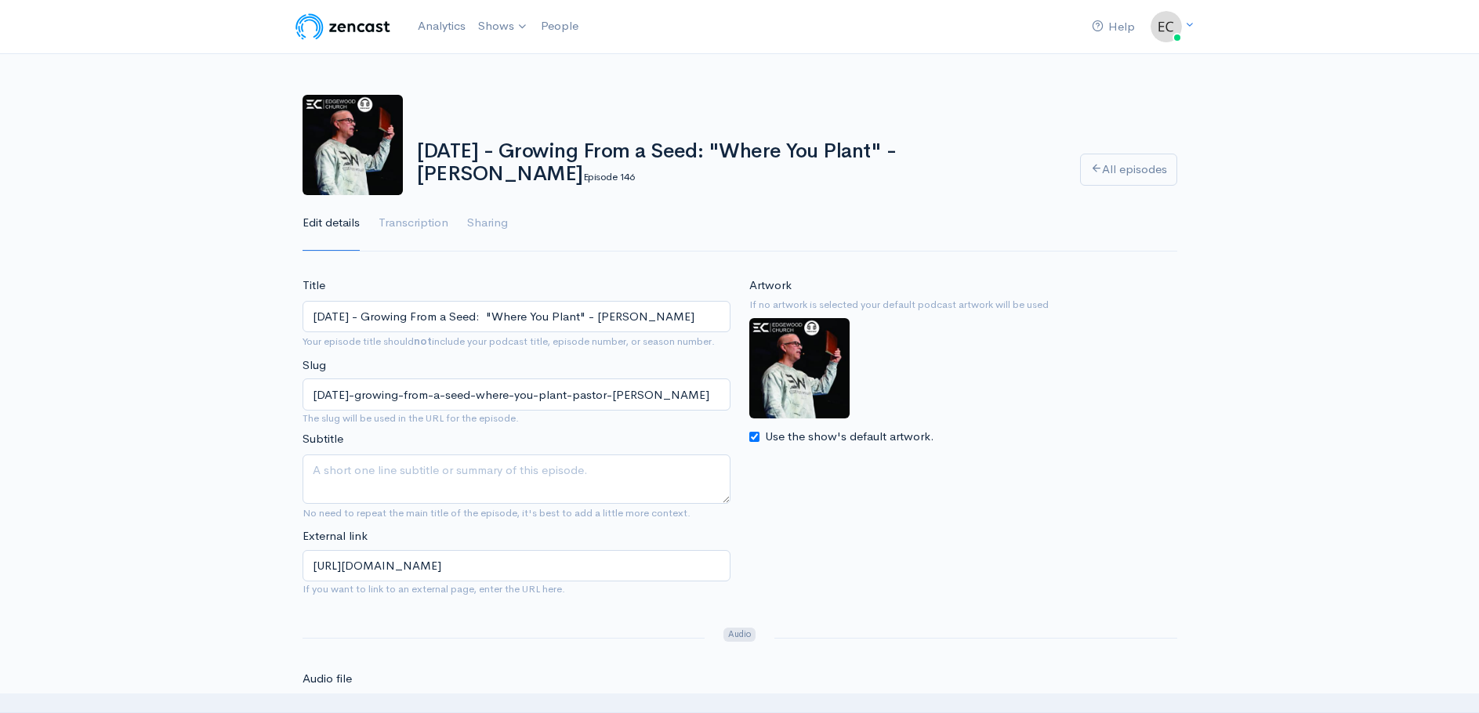
click at [501, 313] on input "08-10-25 - Growing From a Seed: "Where You Plant" - Pastor Mike" at bounding box center [517, 317] width 428 height 32
click at [586, 312] on input "08-10-25 - Growing From a Seed: Where You Plant" - Pastor Mike" at bounding box center [517, 317] width 428 height 32
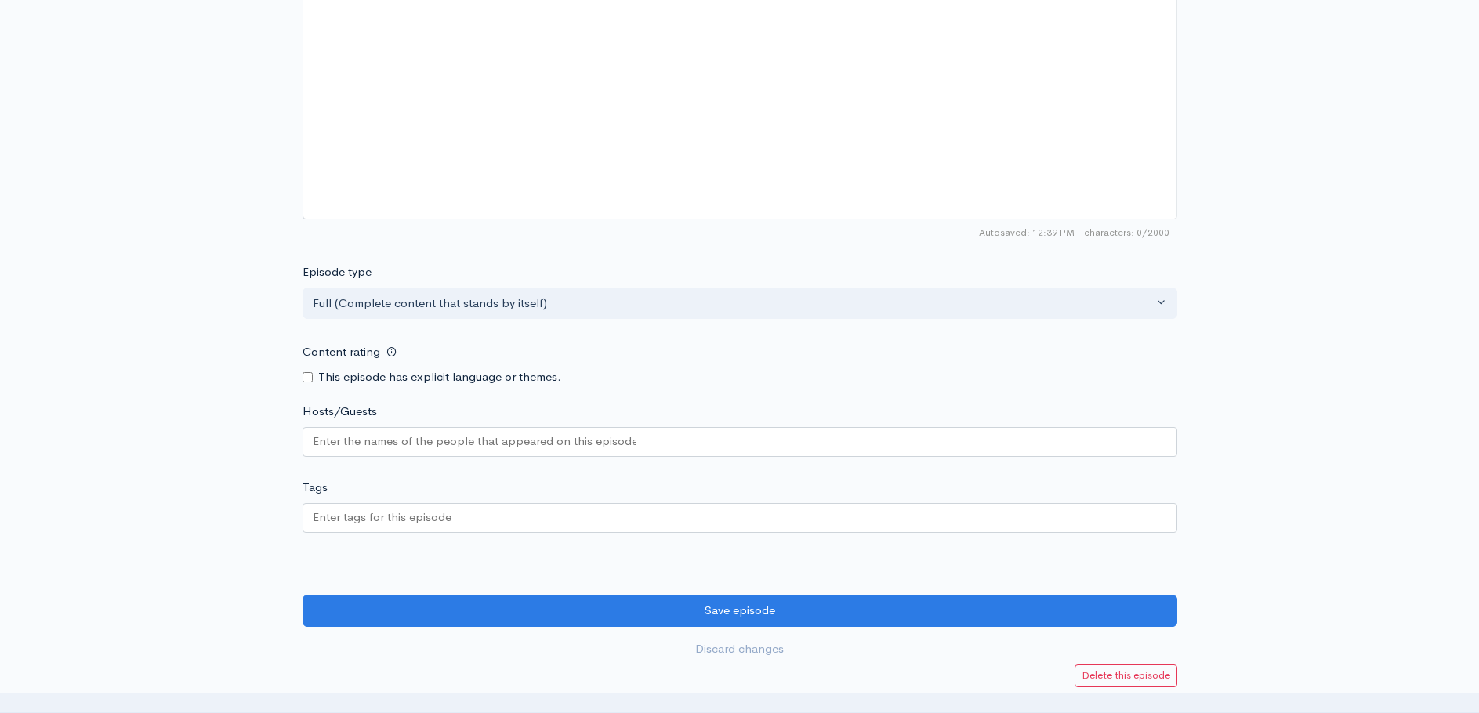
scroll to position [1254, 0]
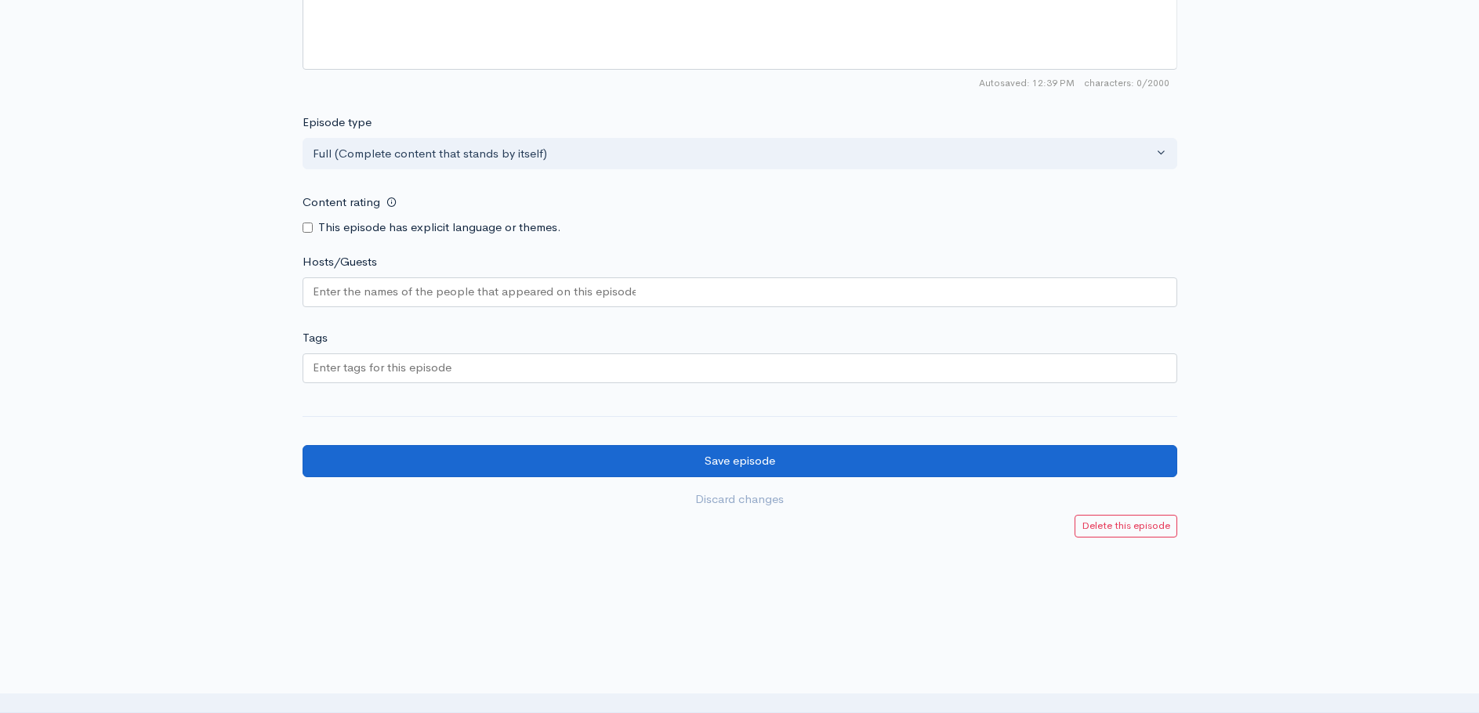
type input "[DATE] - Growing From a Seed: Where You Plant - [PERSON_NAME]"
click at [707, 455] on input "Save episode" at bounding box center [740, 461] width 875 height 32
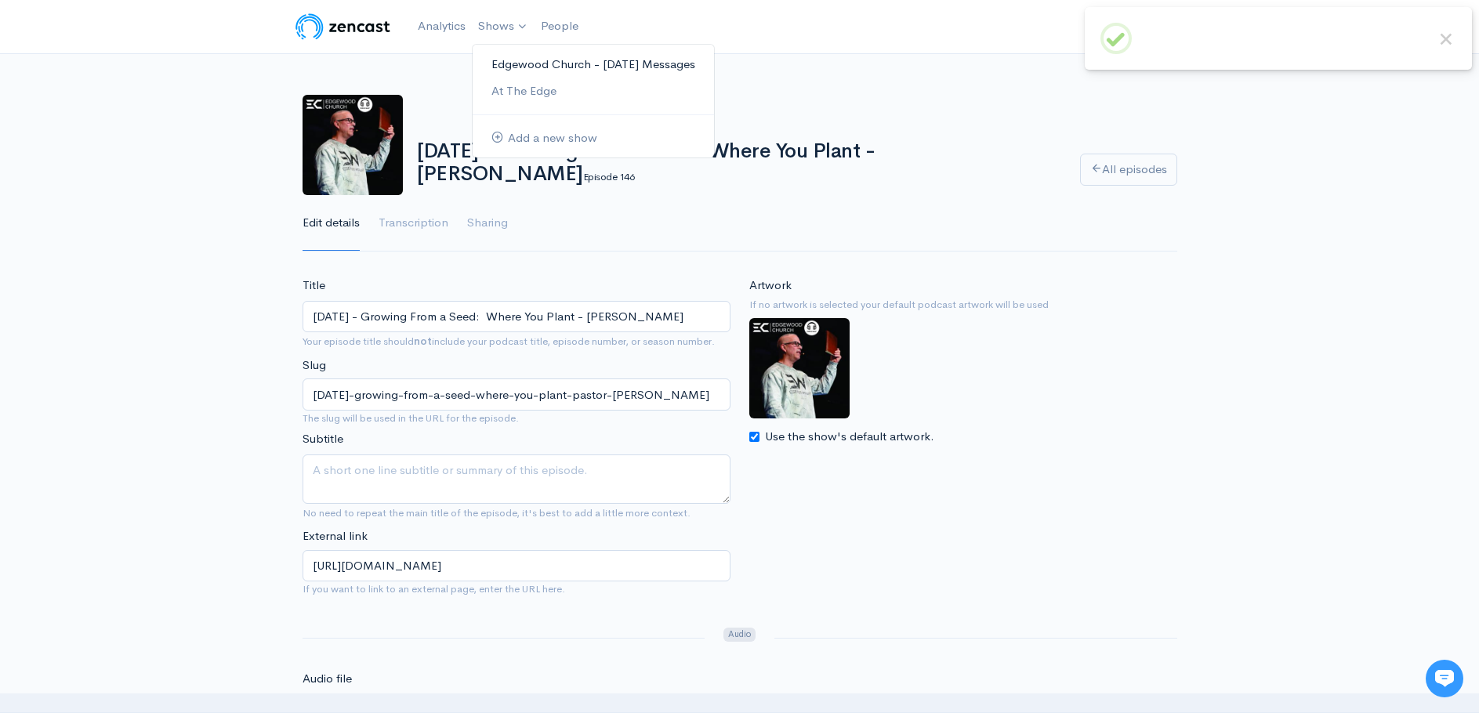
click at [508, 63] on link "Edgewood Church - [DATE] Messages" at bounding box center [593, 64] width 241 height 27
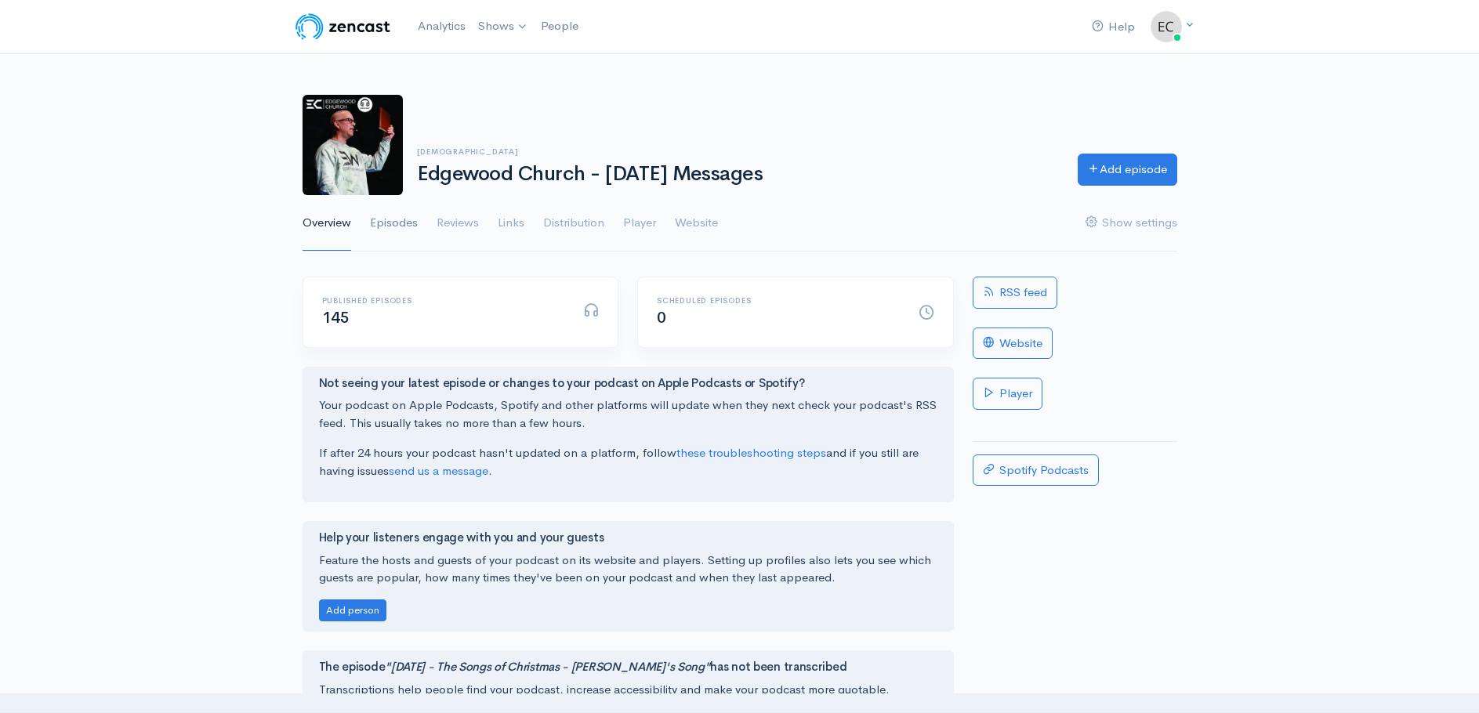
click at [386, 224] on link "Episodes" at bounding box center [394, 223] width 48 height 56
